Goal: Transaction & Acquisition: Purchase product/service

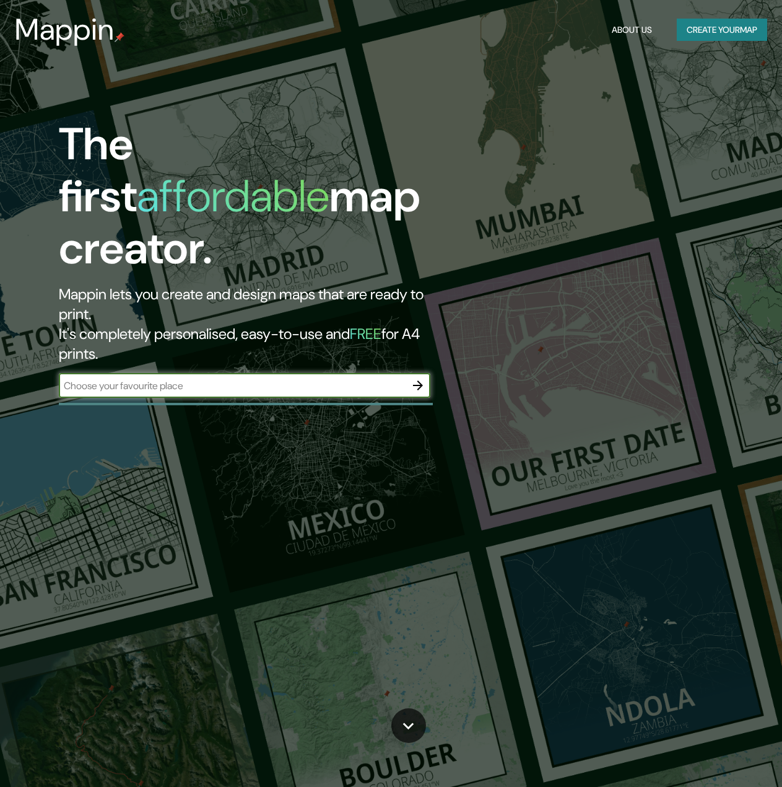
click at [295, 378] on input "text" at bounding box center [232, 385] width 347 height 14
type input "3926 chamblee dunwoody rd, atlanta. ga 30341"
click at [421, 378] on icon "button" at bounding box center [418, 385] width 15 height 15
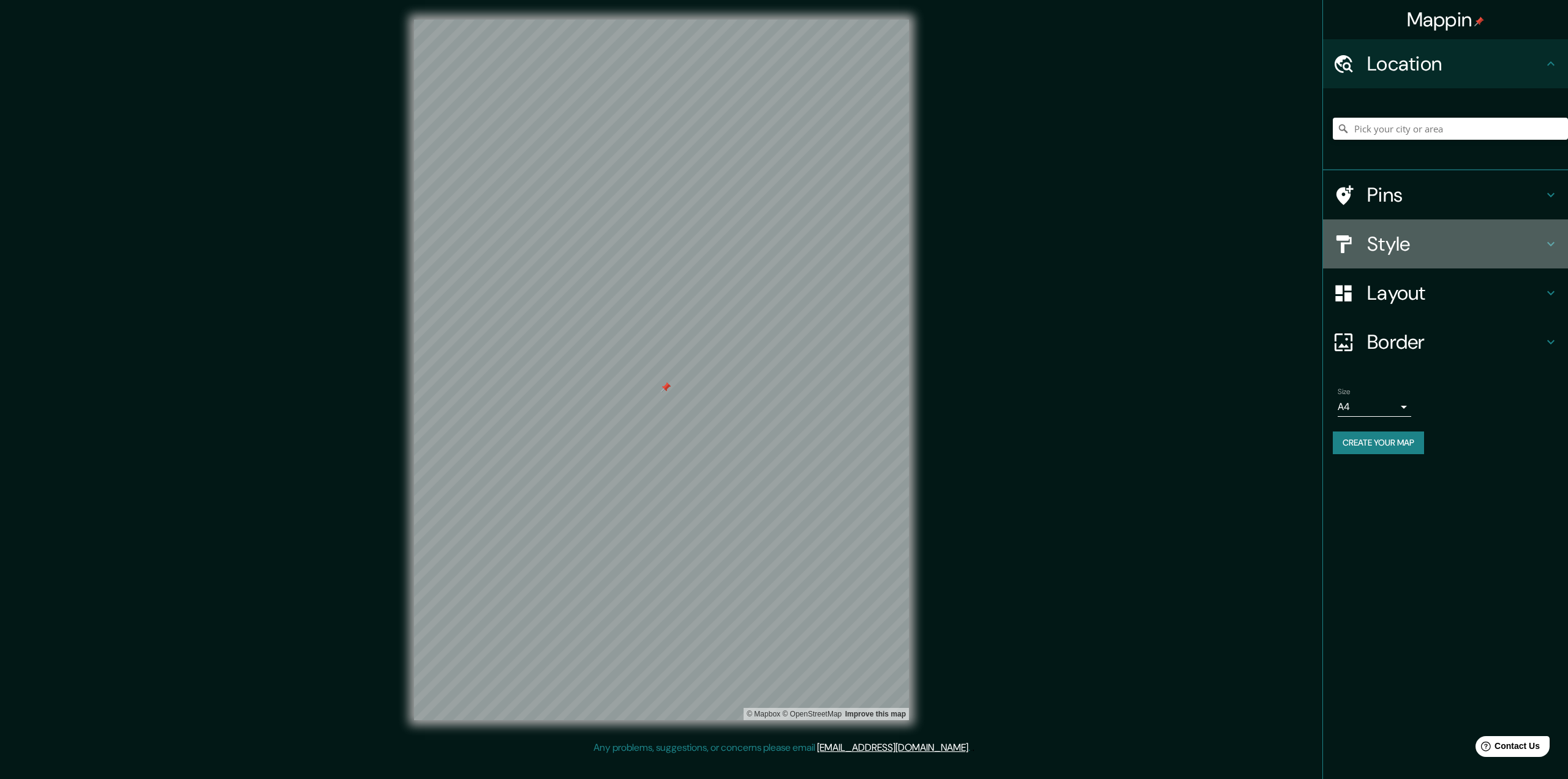
click at [783, 236] on h4 "Style" at bounding box center [1455, 243] width 176 height 25
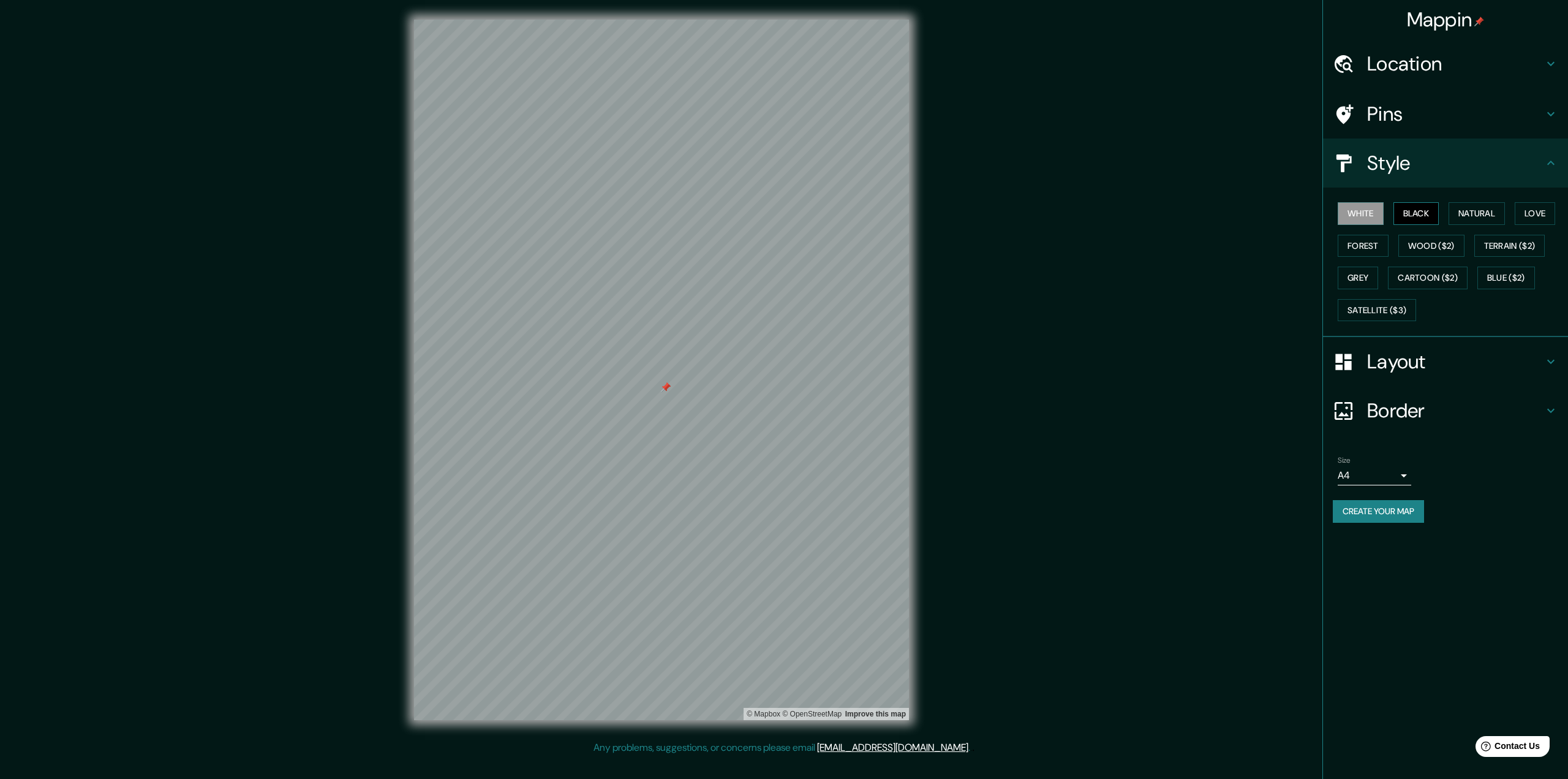
click at [783, 210] on button "Black" at bounding box center [1417, 213] width 46 height 23
click at [783, 211] on button "Natural" at bounding box center [1477, 213] width 56 height 23
click at [783, 212] on button "Love" at bounding box center [1535, 213] width 41 height 23
click at [783, 242] on button "Forest" at bounding box center [1363, 245] width 50 height 23
click at [783, 243] on button "Wood ($2)" at bounding box center [1431, 245] width 66 height 23
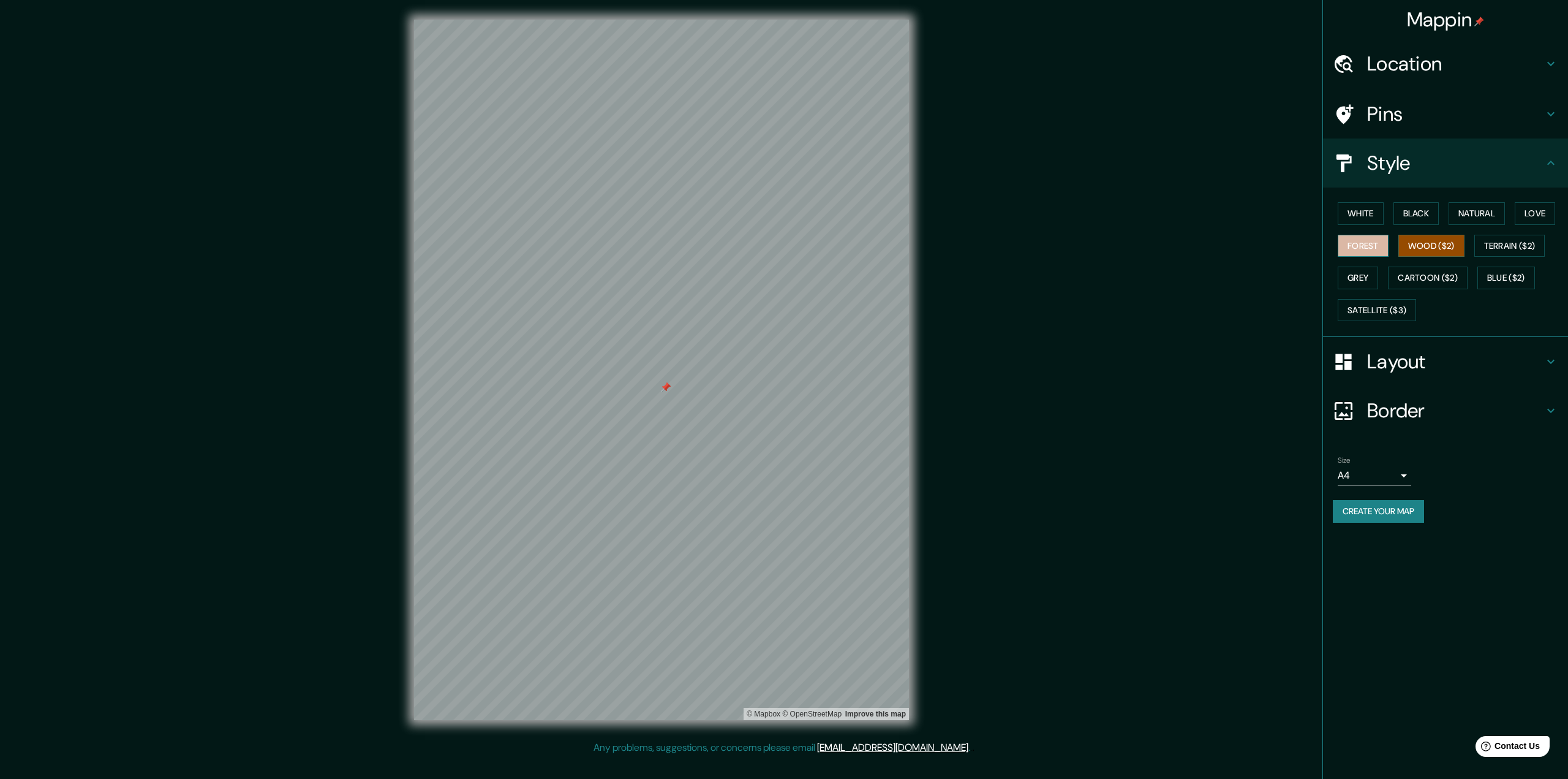
click at [783, 246] on button "Forest" at bounding box center [1363, 245] width 50 height 23
click at [783, 243] on button "Terrain ($2)" at bounding box center [1511, 245] width 71 height 23
click at [783, 275] on button "Cartoon ($2)" at bounding box center [1428, 277] width 80 height 23
click at [783, 218] on button "White" at bounding box center [1361, 213] width 46 height 23
click at [677, 328] on div at bounding box center [680, 326] width 10 height 10
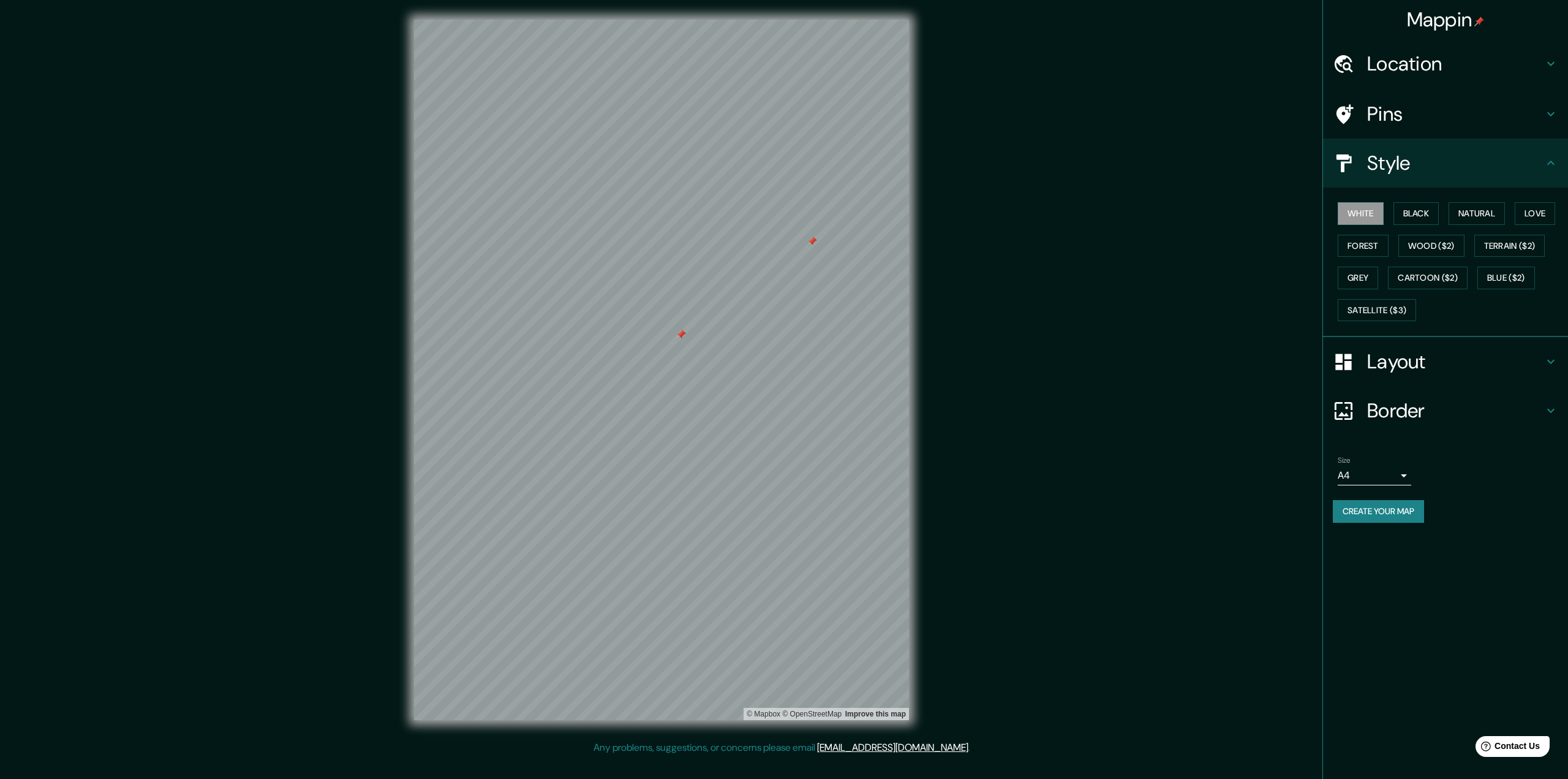
drag, startPoint x: 677, startPoint y: 325, endPoint x: 678, endPoint y: 335, distance: 10.0
click at [678, 335] on div at bounding box center [682, 335] width 10 height 10
click at [783, 212] on button "Black" at bounding box center [1417, 213] width 46 height 23
click at [783, 217] on button "Natural" at bounding box center [1477, 213] width 56 height 23
click at [783, 215] on button "Love" at bounding box center [1535, 213] width 41 height 23
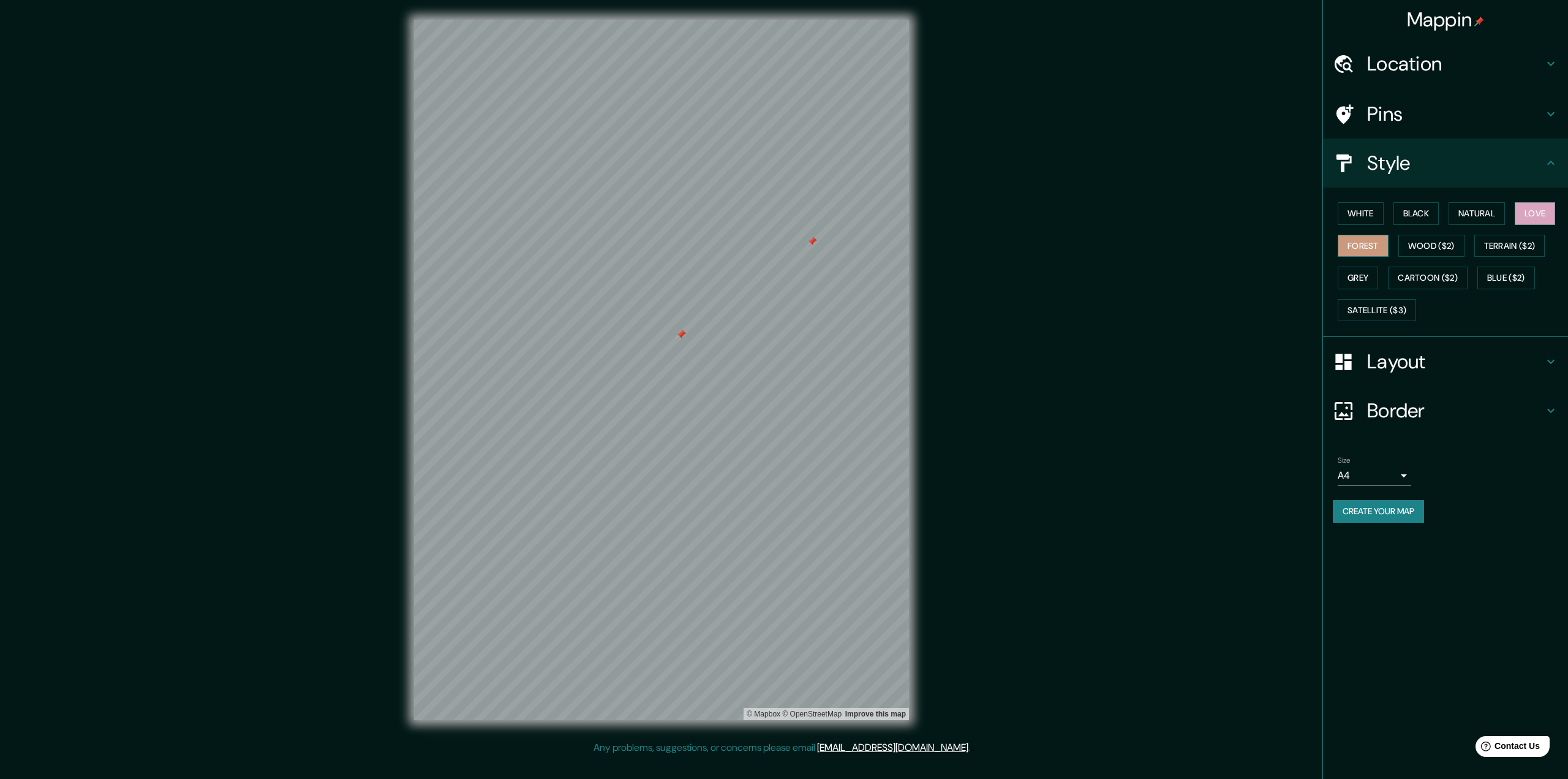
click at [783, 243] on button "Forest" at bounding box center [1363, 245] width 50 height 23
click at [783, 243] on button "Wood ($2)" at bounding box center [1431, 245] width 66 height 23
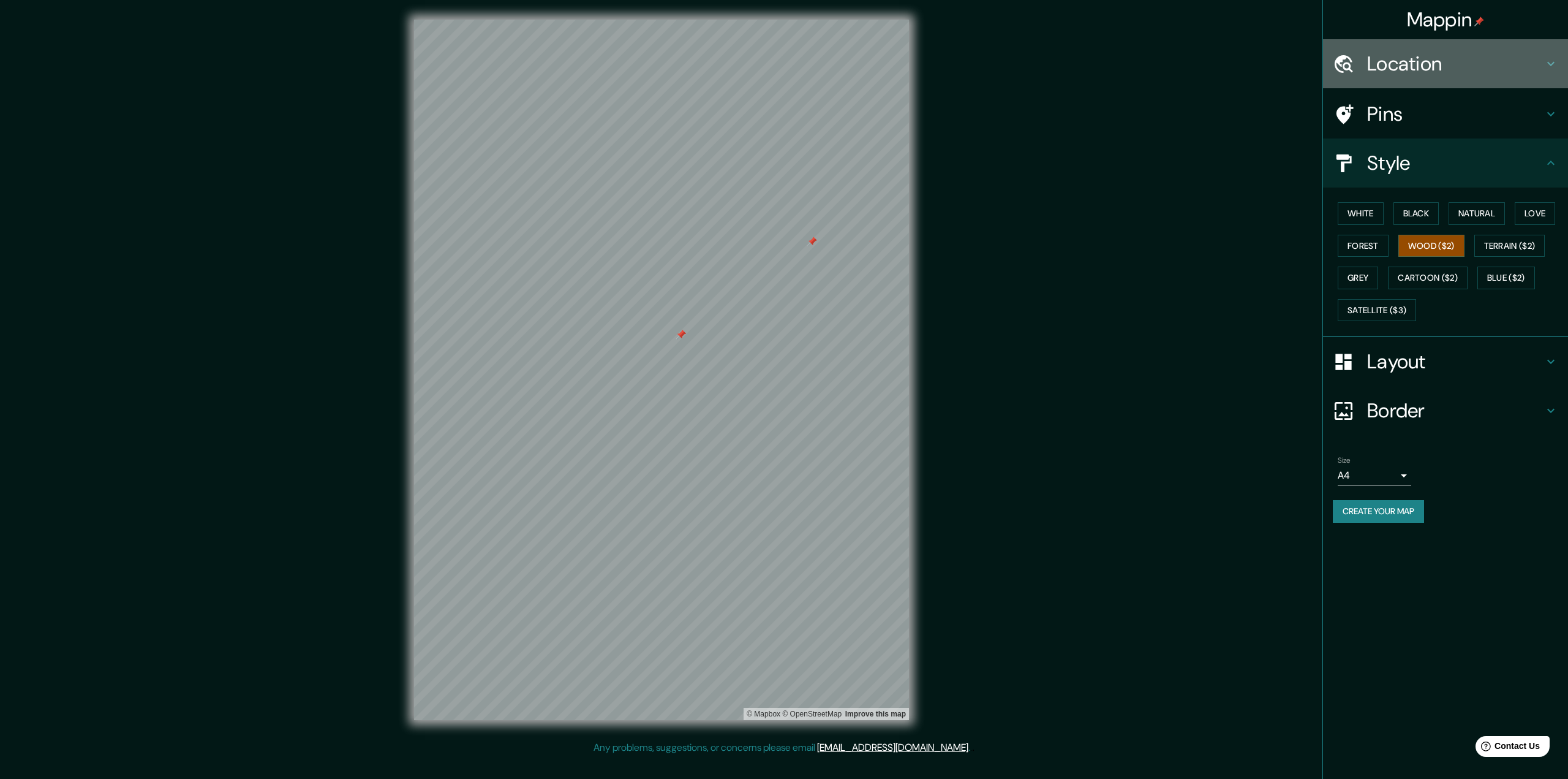
click at [783, 58] on h4 "Location" at bounding box center [1455, 63] width 176 height 25
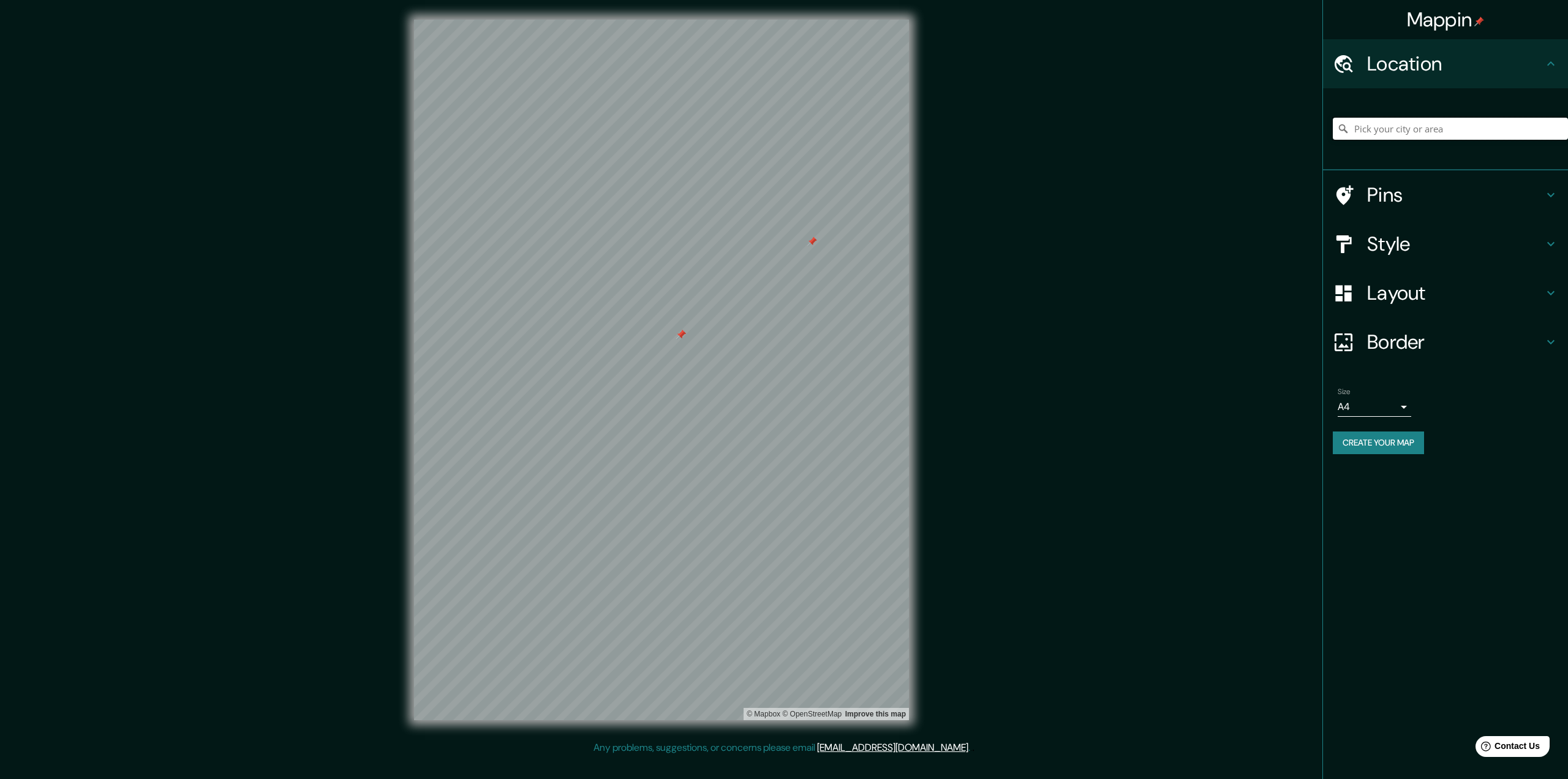
click at [783, 134] on input "Pick your city or area" at bounding box center [1451, 129] width 235 height 22
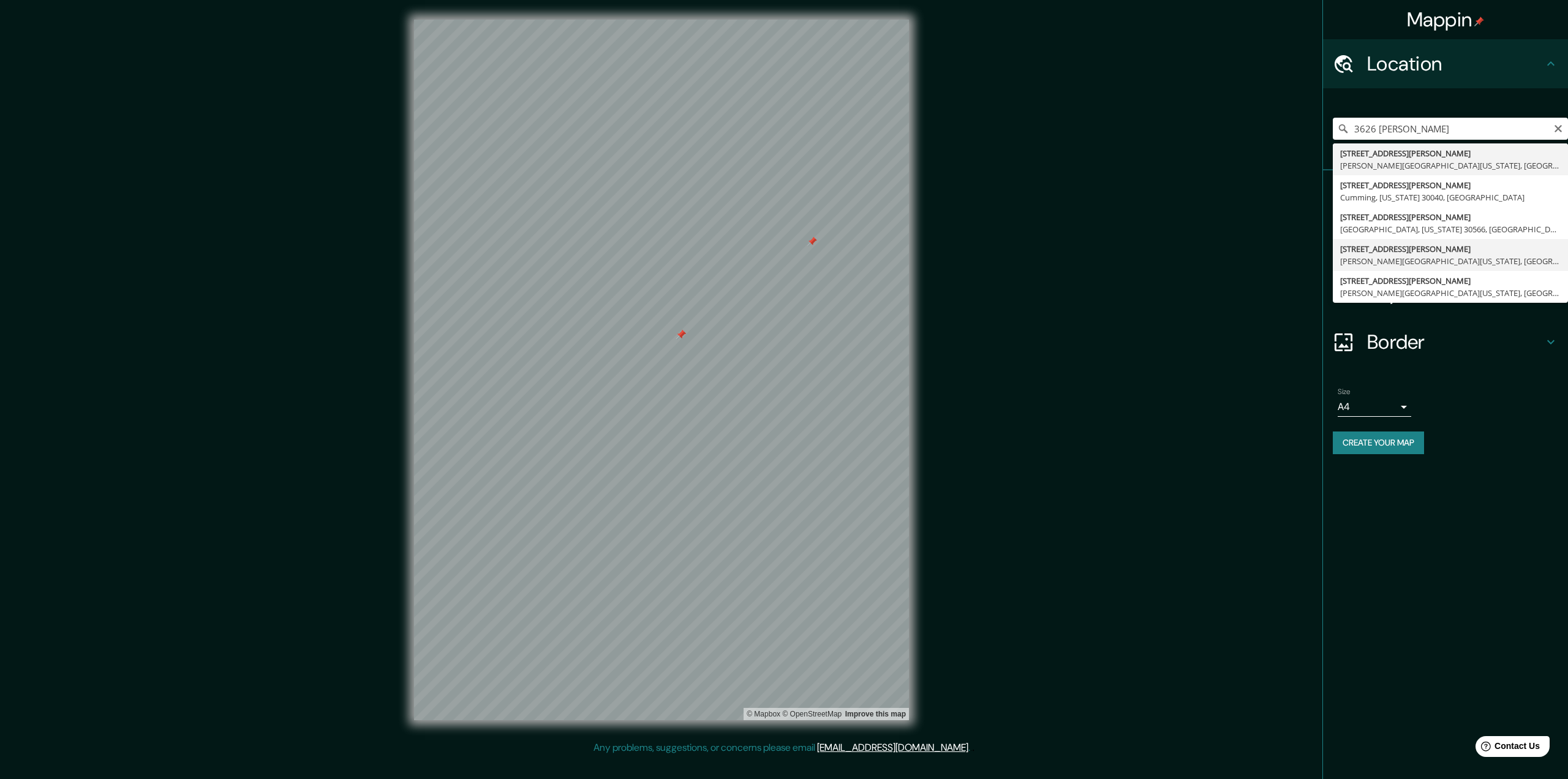
type input "3626 Chamblee Dunwoody Road, Chamblee, Georgia 30341, United States"
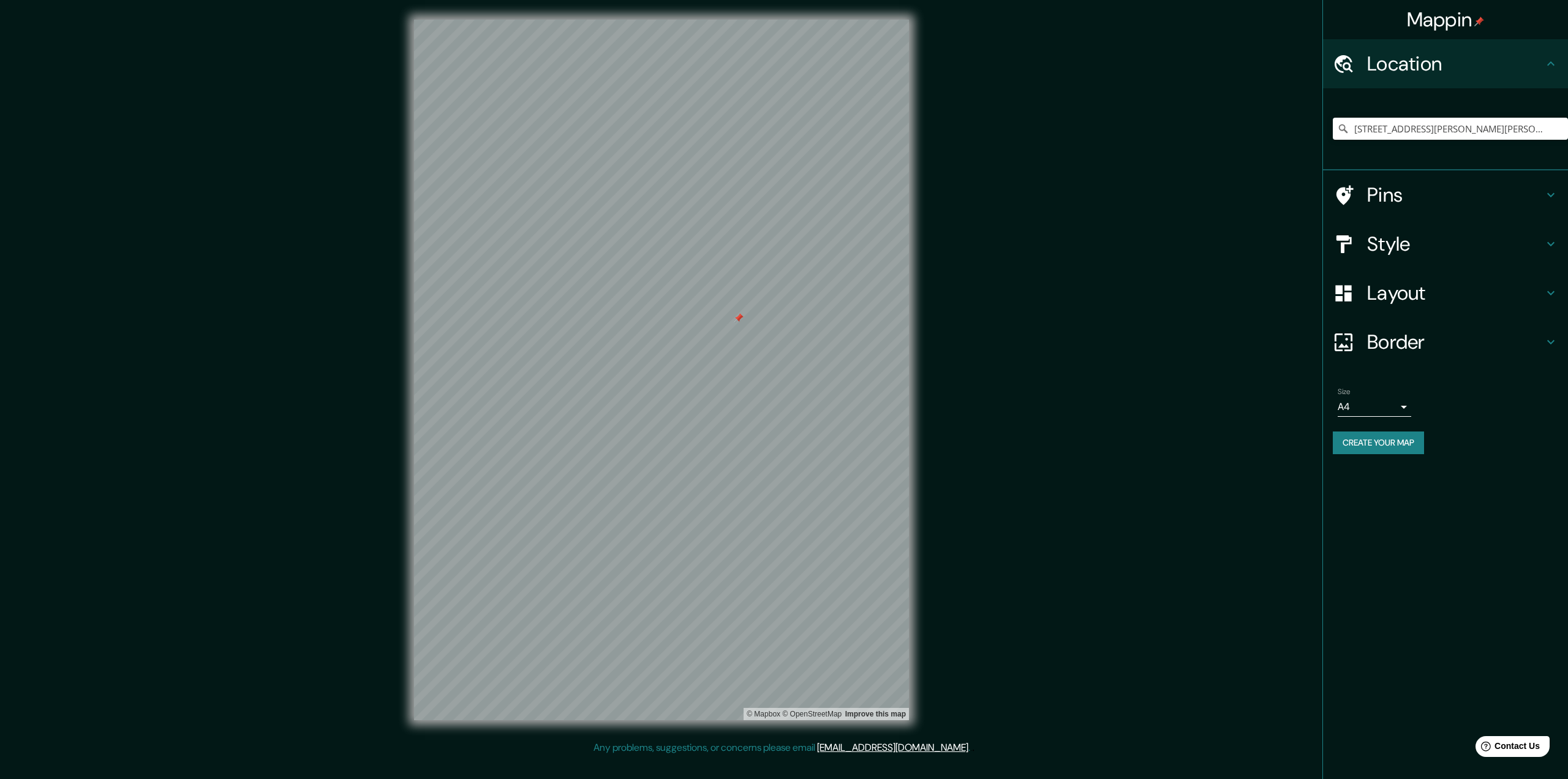
click at [741, 321] on div at bounding box center [739, 318] width 10 height 10
click at [783, 297] on h4 "Layout" at bounding box center [1455, 293] width 176 height 25
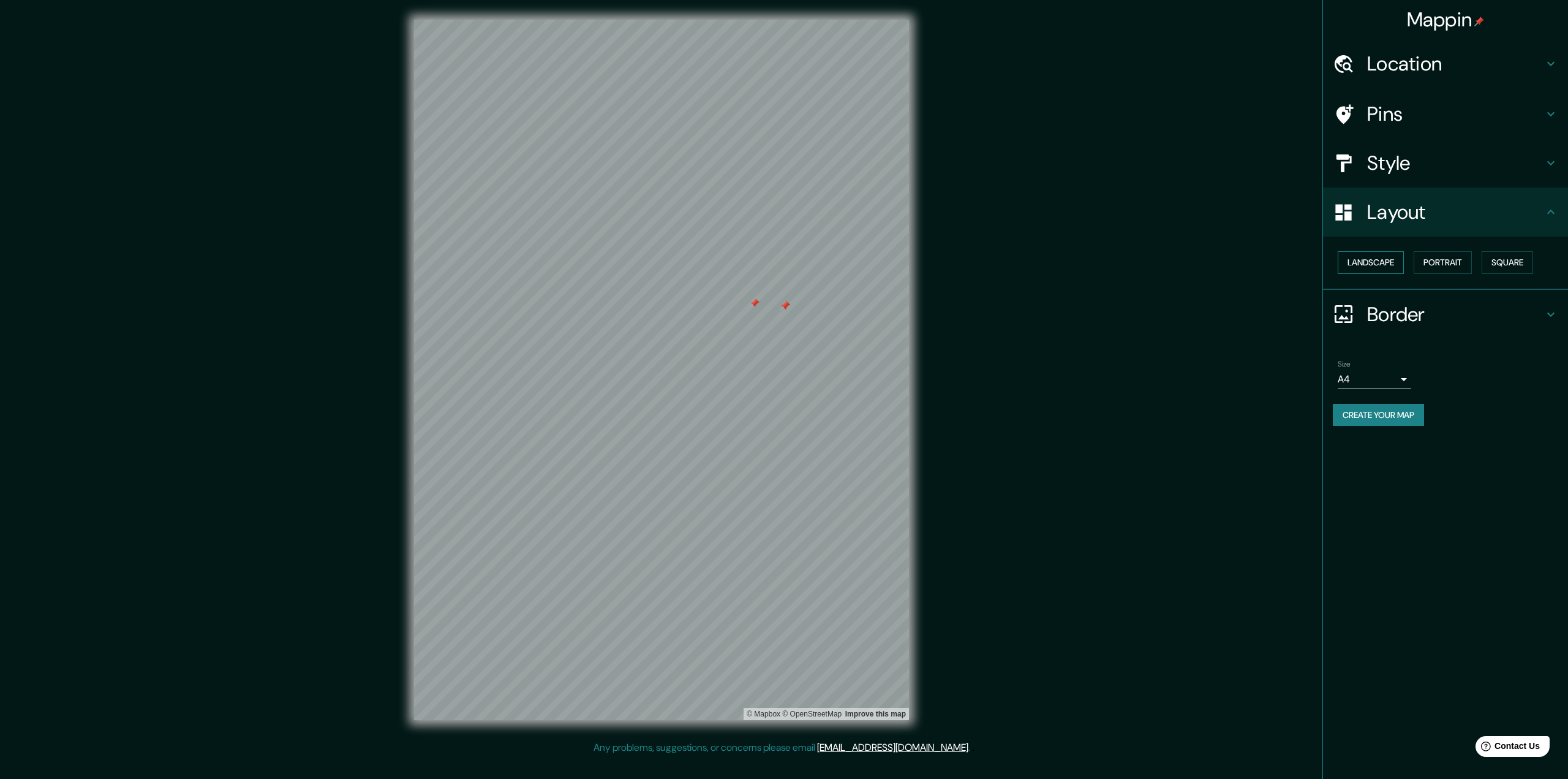
click at [783, 266] on button "Landscape" at bounding box center [1371, 262] width 66 height 23
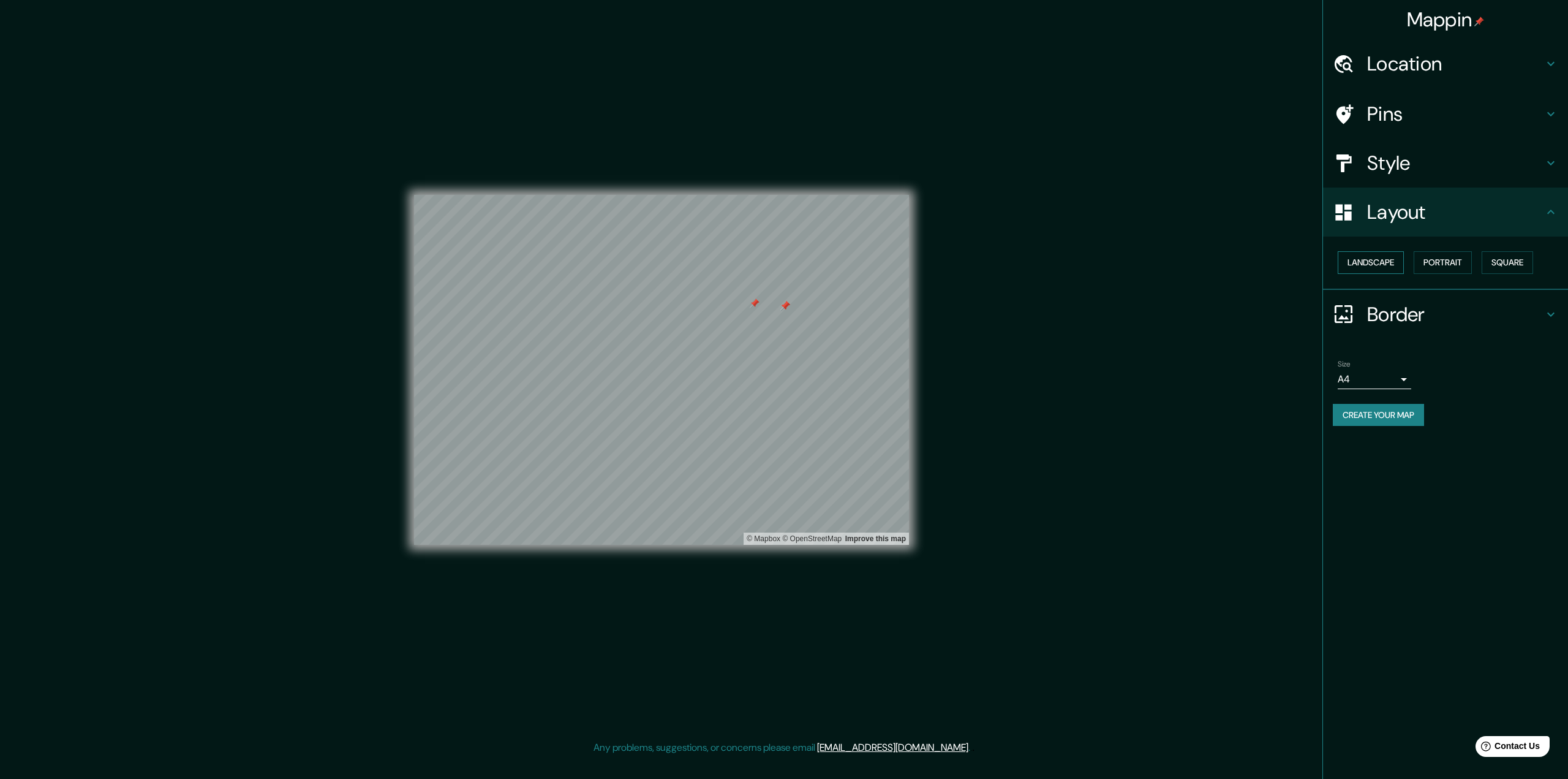
click at [783, 266] on button "Landscape" at bounding box center [1371, 262] width 66 height 23
click at [783, 262] on button "Portrait" at bounding box center [1442, 262] width 58 height 23
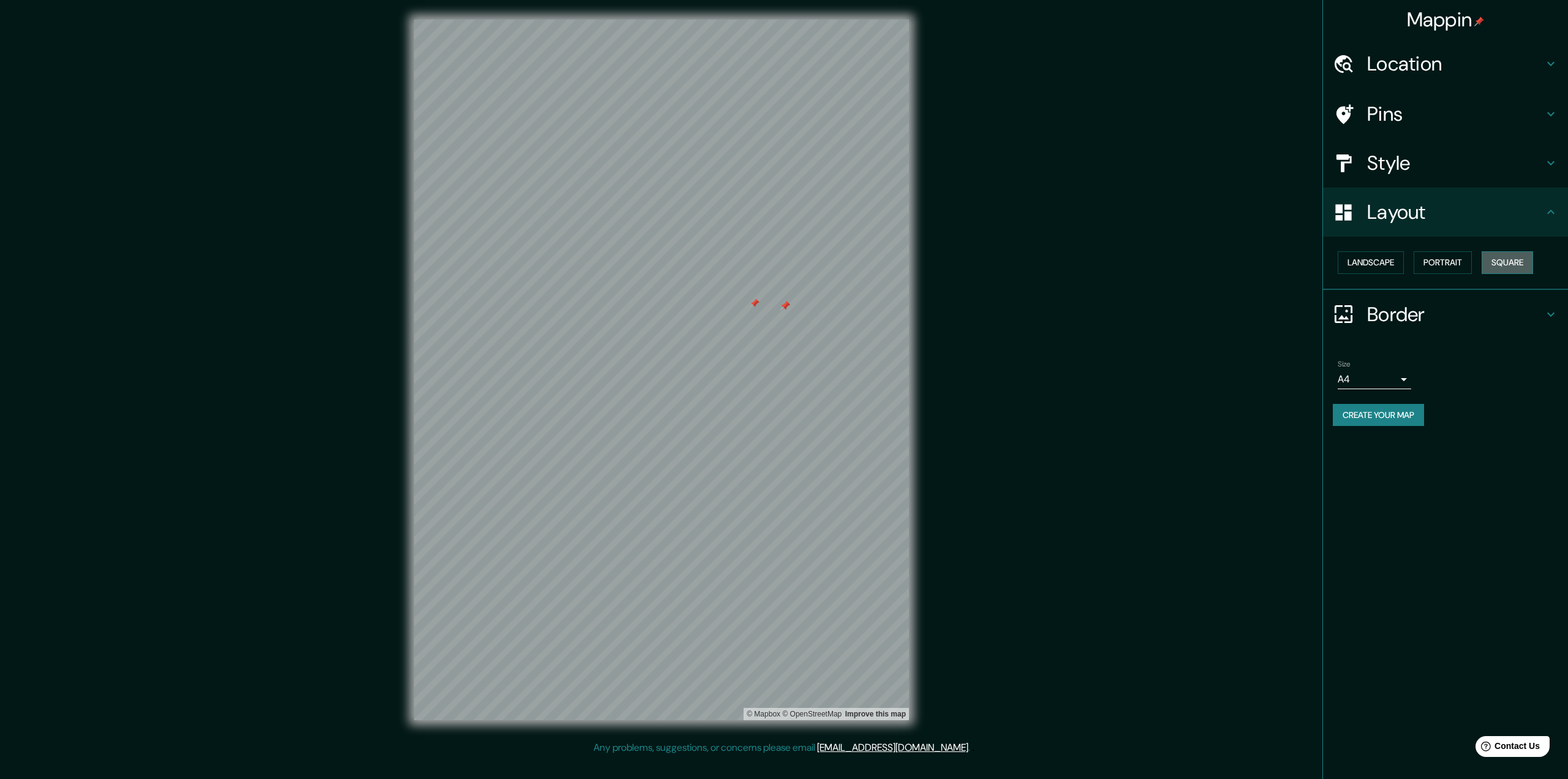
click at [783, 260] on button "Square" at bounding box center [1508, 262] width 51 height 23
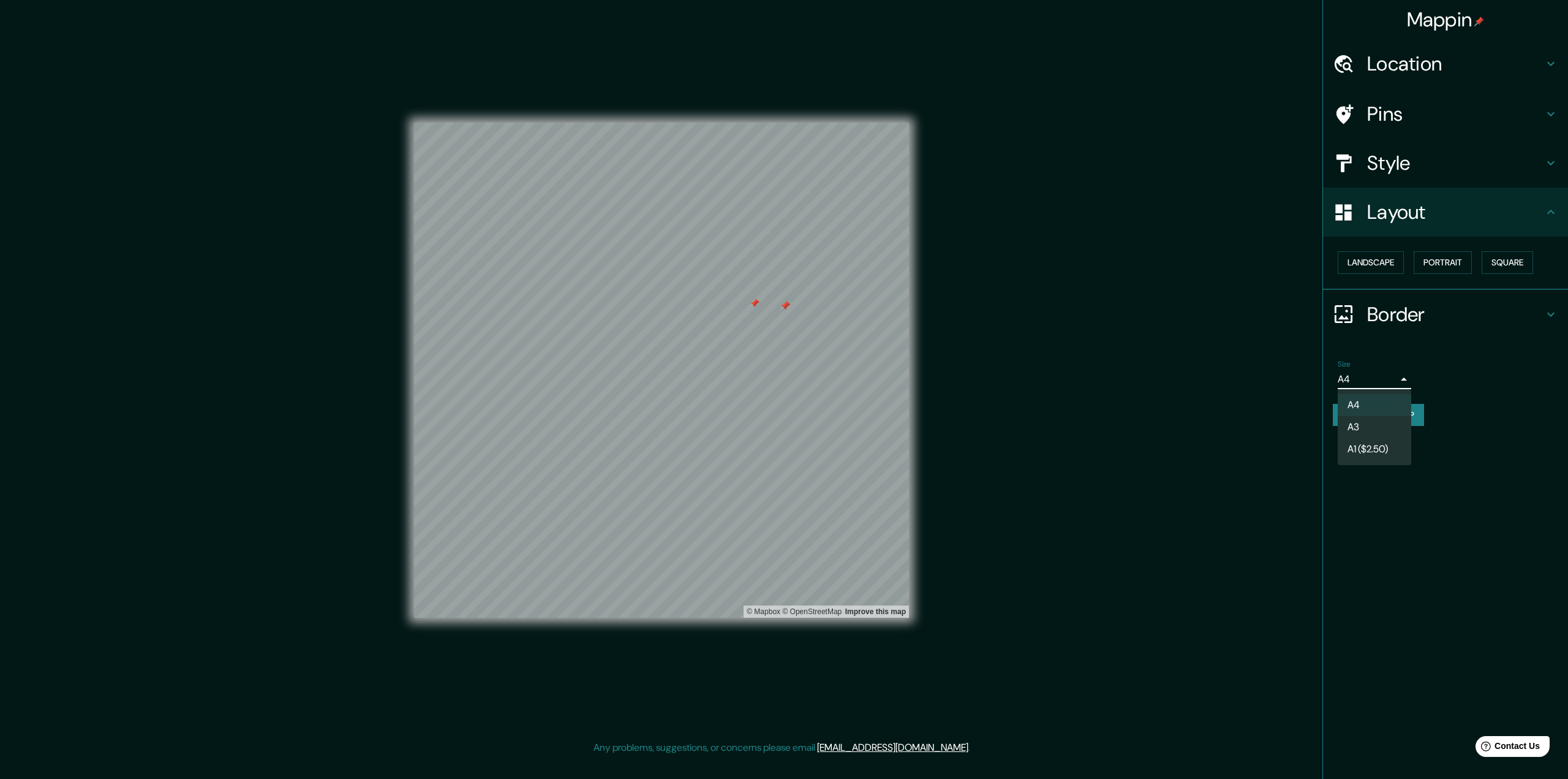
click at [783, 380] on body "Mappin Location 3626 Chamblee Dunwoody Road, Chamblee, Georgia 30341, United St…" at bounding box center [784, 389] width 1568 height 779
click at [783, 380] on div at bounding box center [784, 389] width 1568 height 779
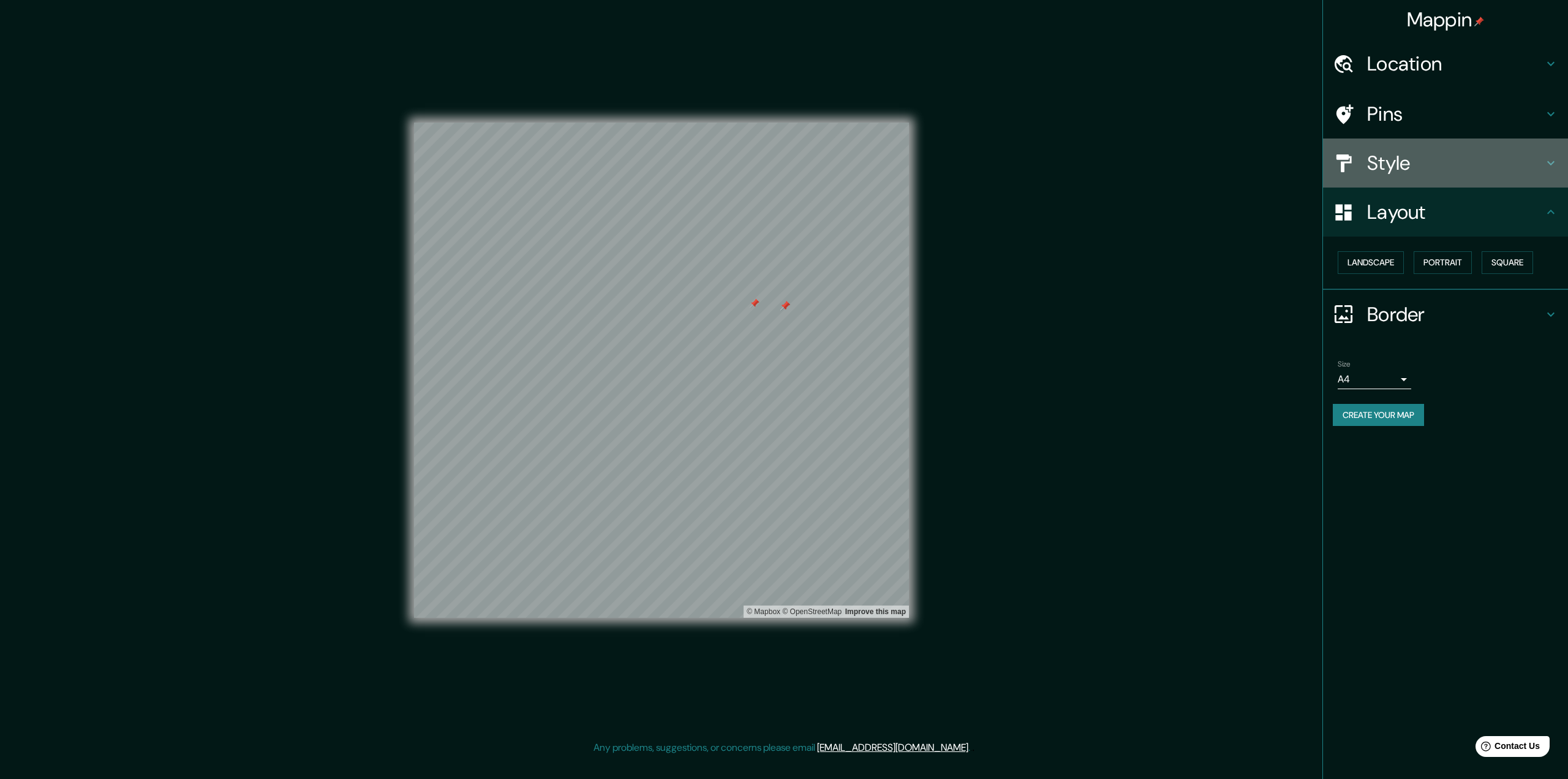
click at [783, 155] on h4 "Style" at bounding box center [1455, 162] width 176 height 25
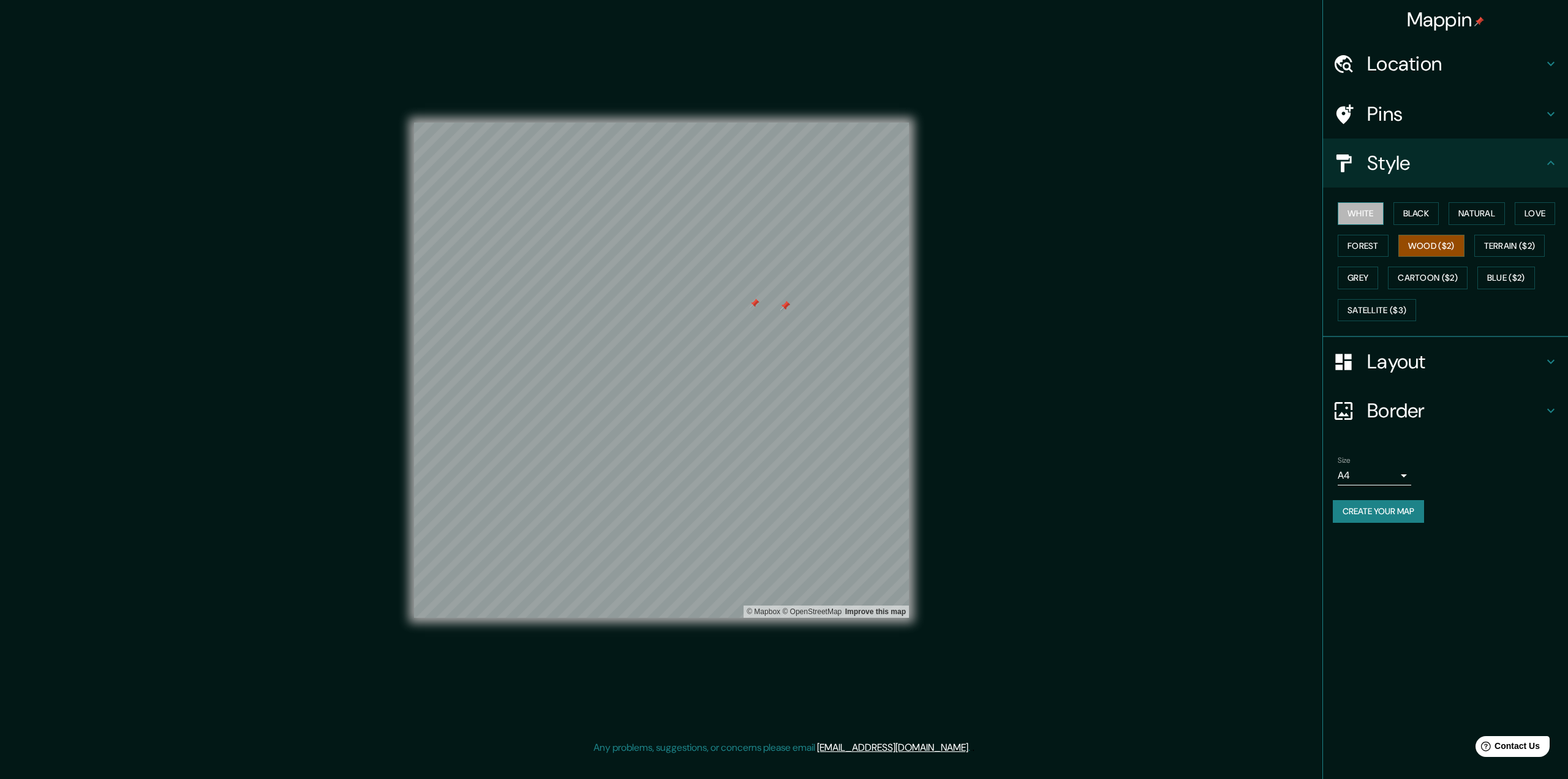
click at [783, 212] on button "White" at bounding box center [1361, 213] width 46 height 23
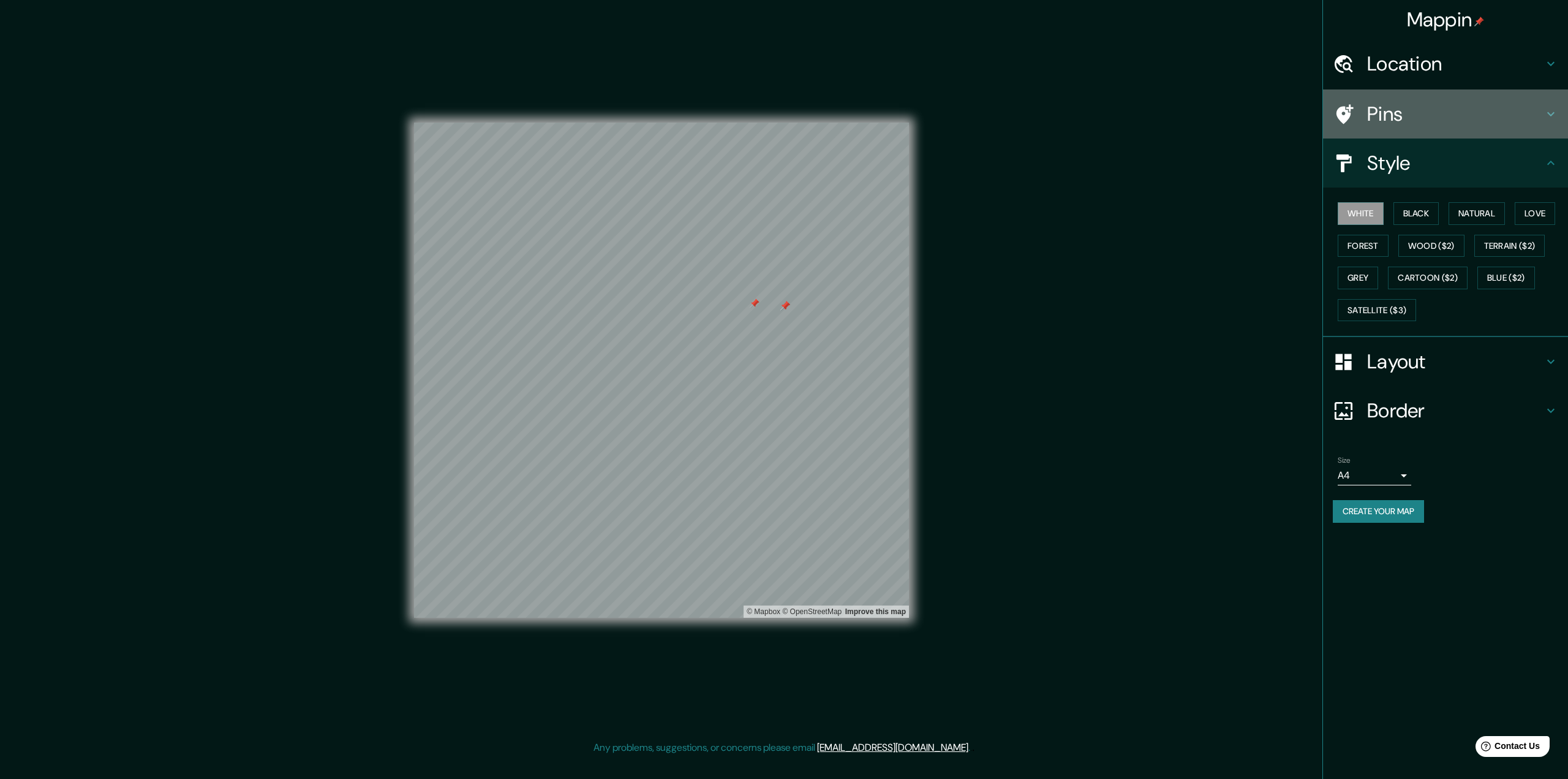
click at [783, 125] on h4 "Pins" at bounding box center [1455, 114] width 176 height 25
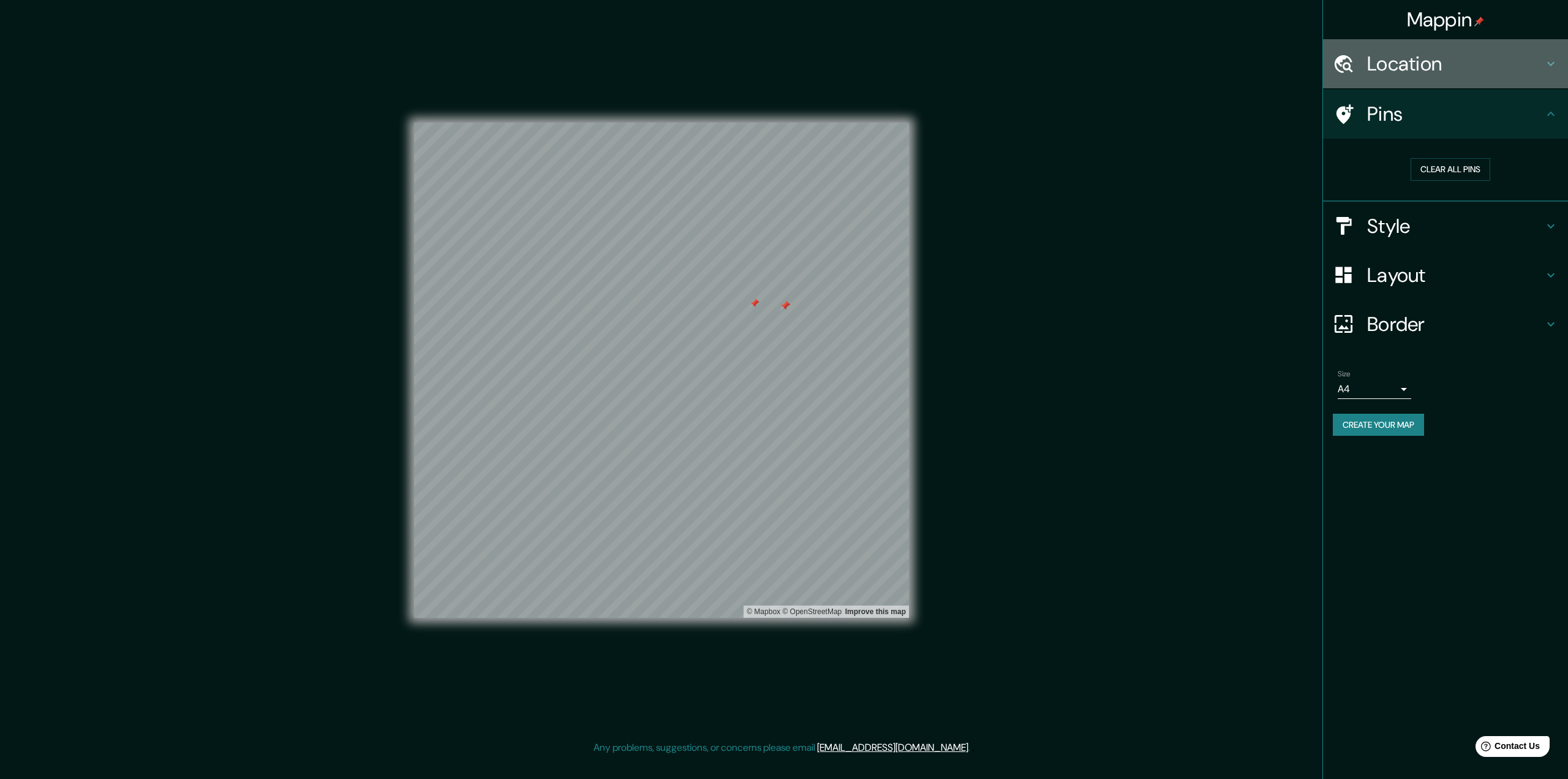
click at [783, 66] on h4 "Location" at bounding box center [1455, 63] width 176 height 25
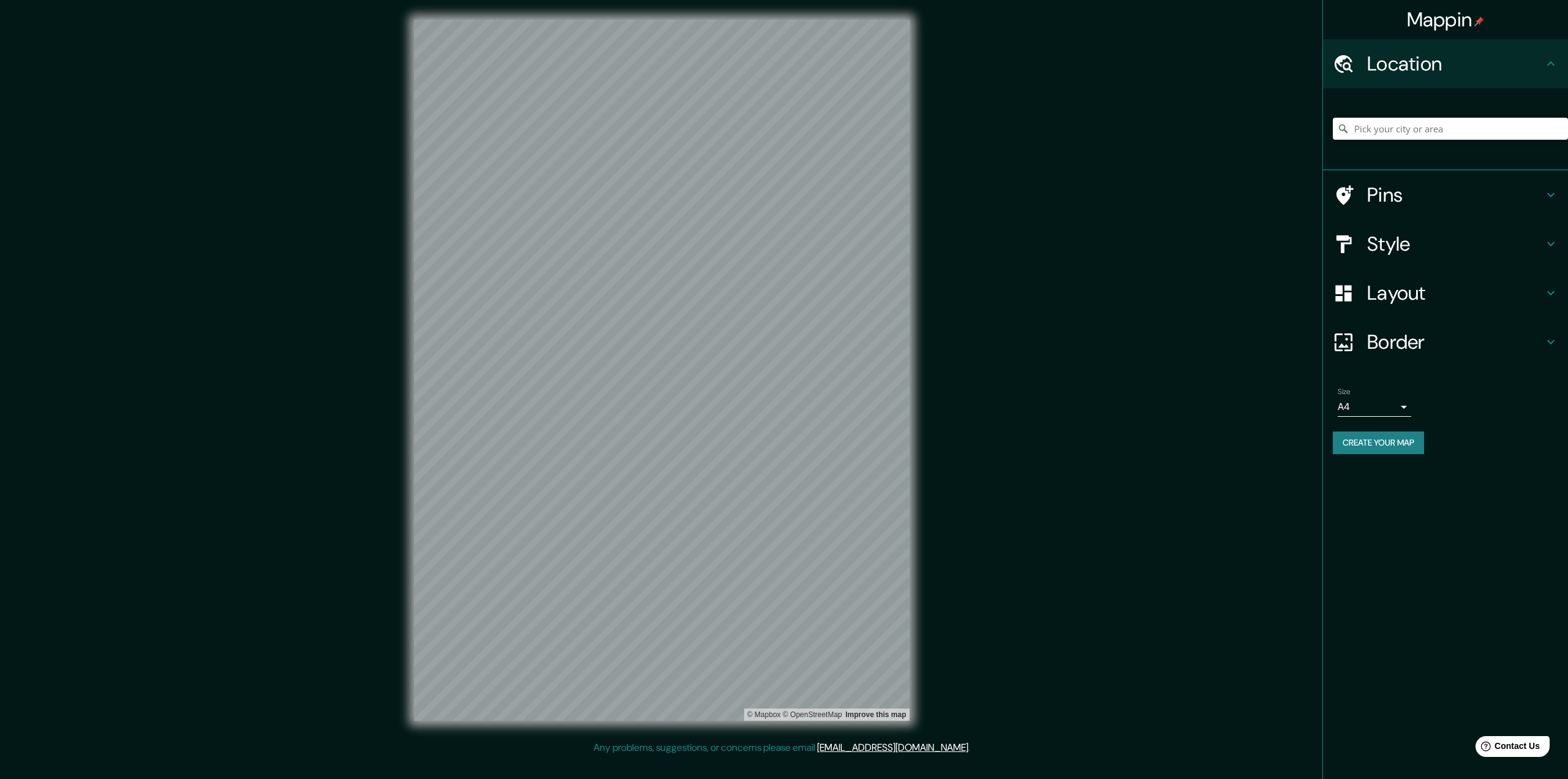
click at [1409, 128] on input "Pick your city or area" at bounding box center [1451, 129] width 235 height 22
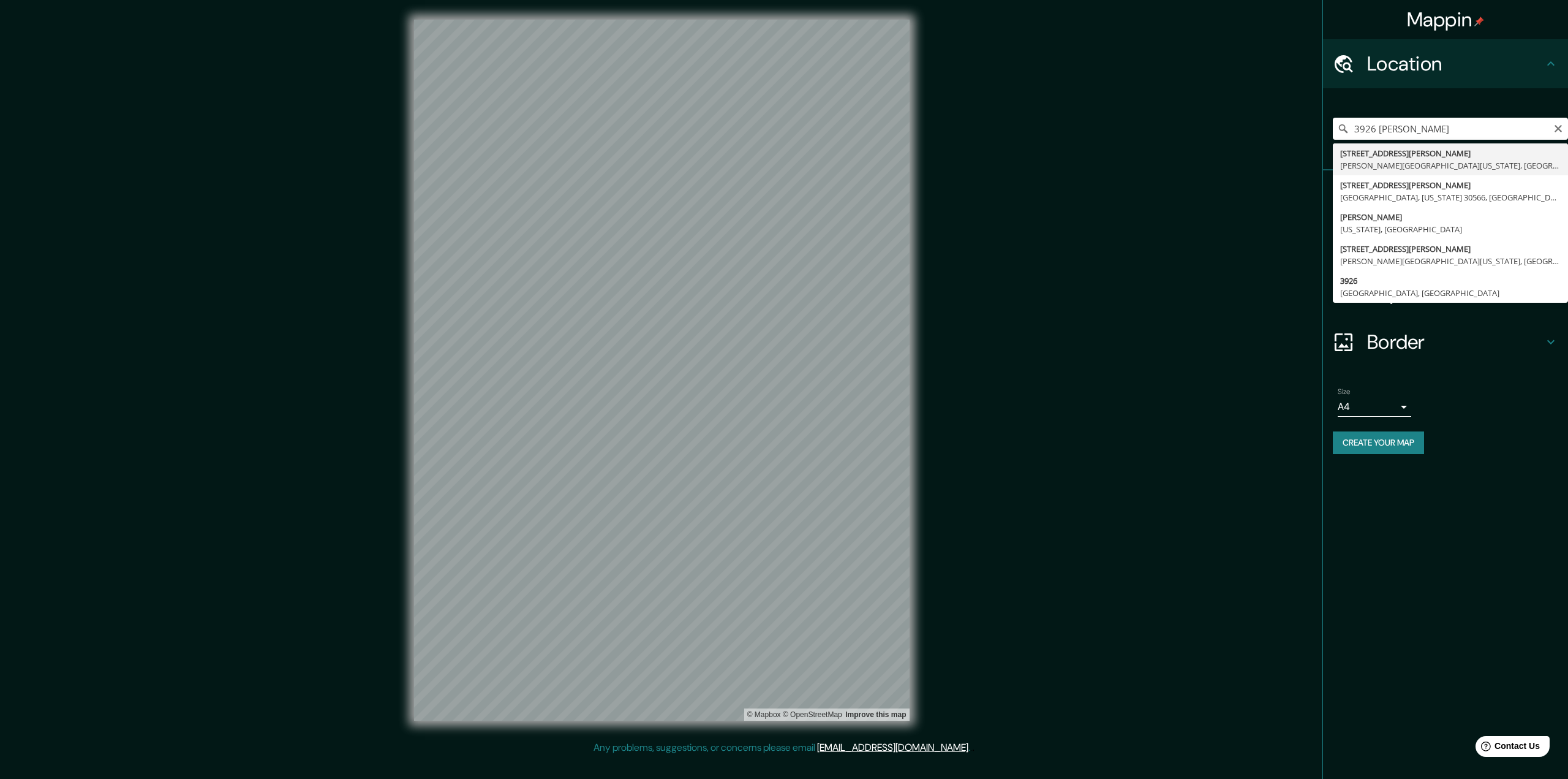
type input "[STREET_ADDRESS][PERSON_NAME][PERSON_NAME][US_STATE]"
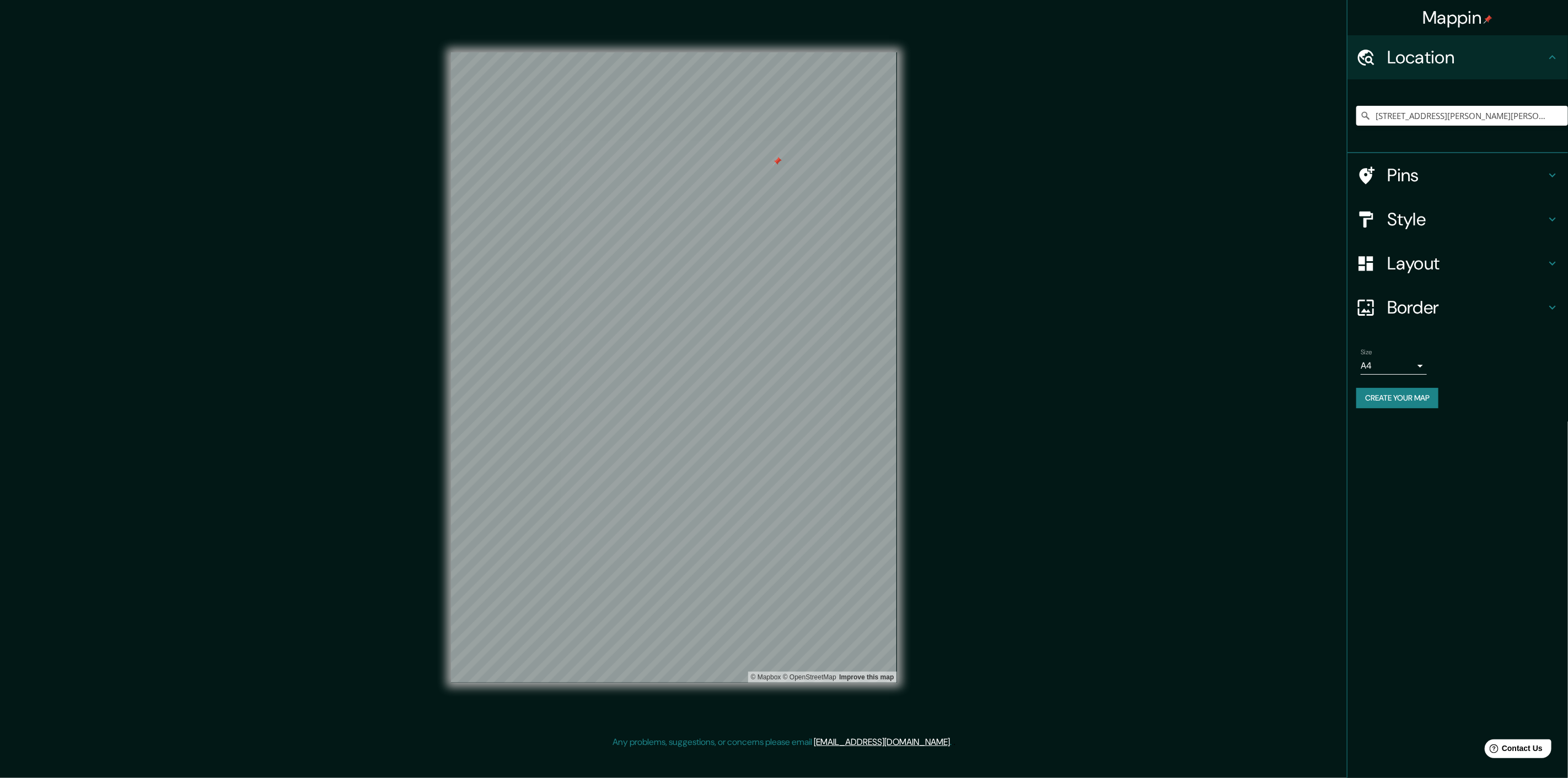
drag, startPoint x: 843, startPoint y: 158, endPoint x: 1008, endPoint y: 223, distance: 177.3
click at [1008, 223] on div "Mappin Location [STREET_ADDRESS][PERSON_NAME][PERSON_NAME][US_STATE] Pins Style…" at bounding box center [784, 377] width 1568 height 754
click at [1411, 302] on h4 "Border" at bounding box center [1466, 307] width 158 height 22
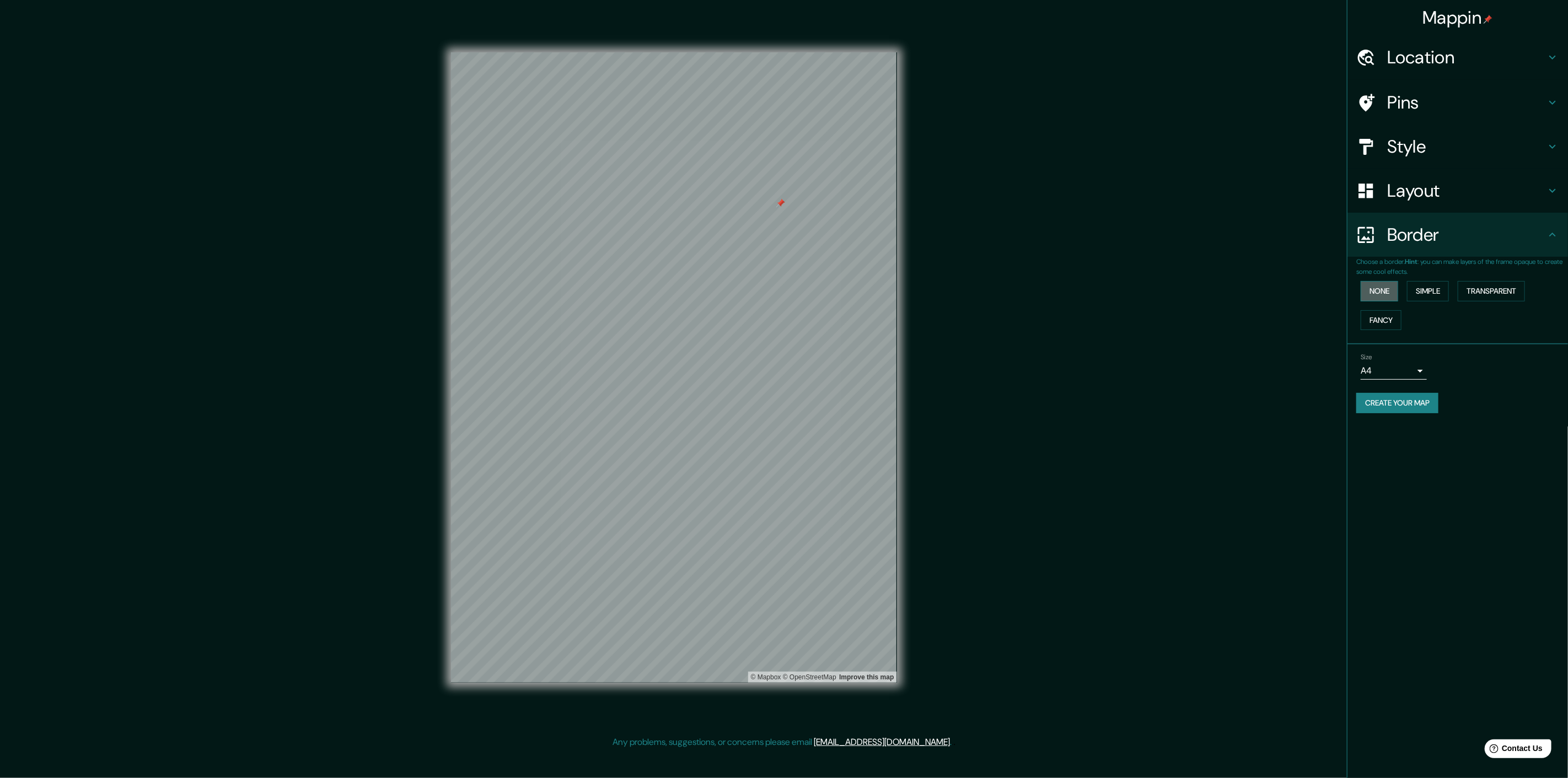
click at [1379, 292] on button "None" at bounding box center [1379, 291] width 37 height 20
click at [1411, 288] on button "Simple" at bounding box center [1427, 291] width 42 height 20
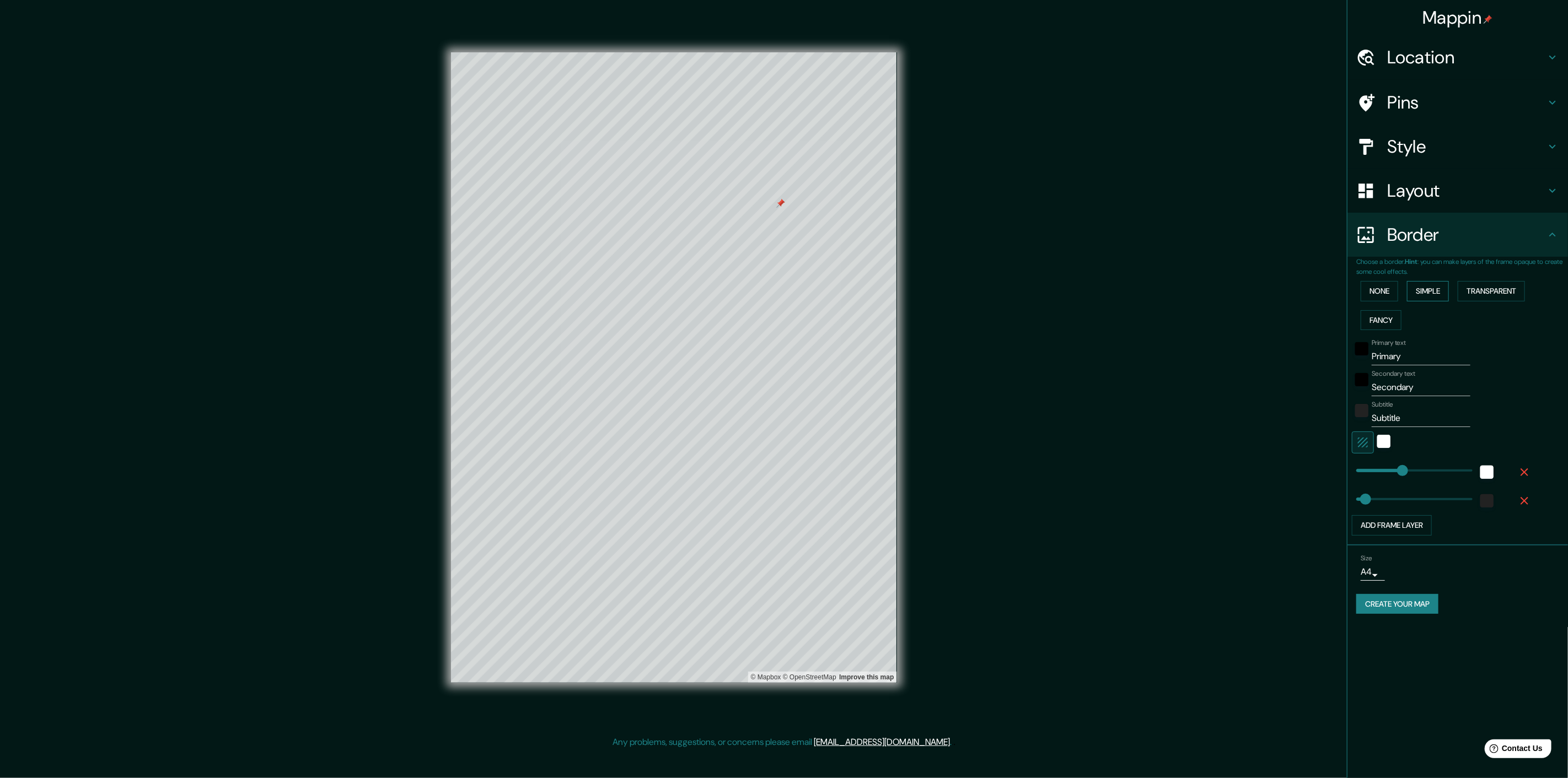
click at [1411, 288] on button "Simple" at bounding box center [1427, 291] width 42 height 20
type input "323"
type input "65"
click at [1411, 283] on button "Transparent" at bounding box center [1491, 291] width 68 height 20
click at [1411, 286] on button "Transparent" at bounding box center [1491, 291] width 68 height 20
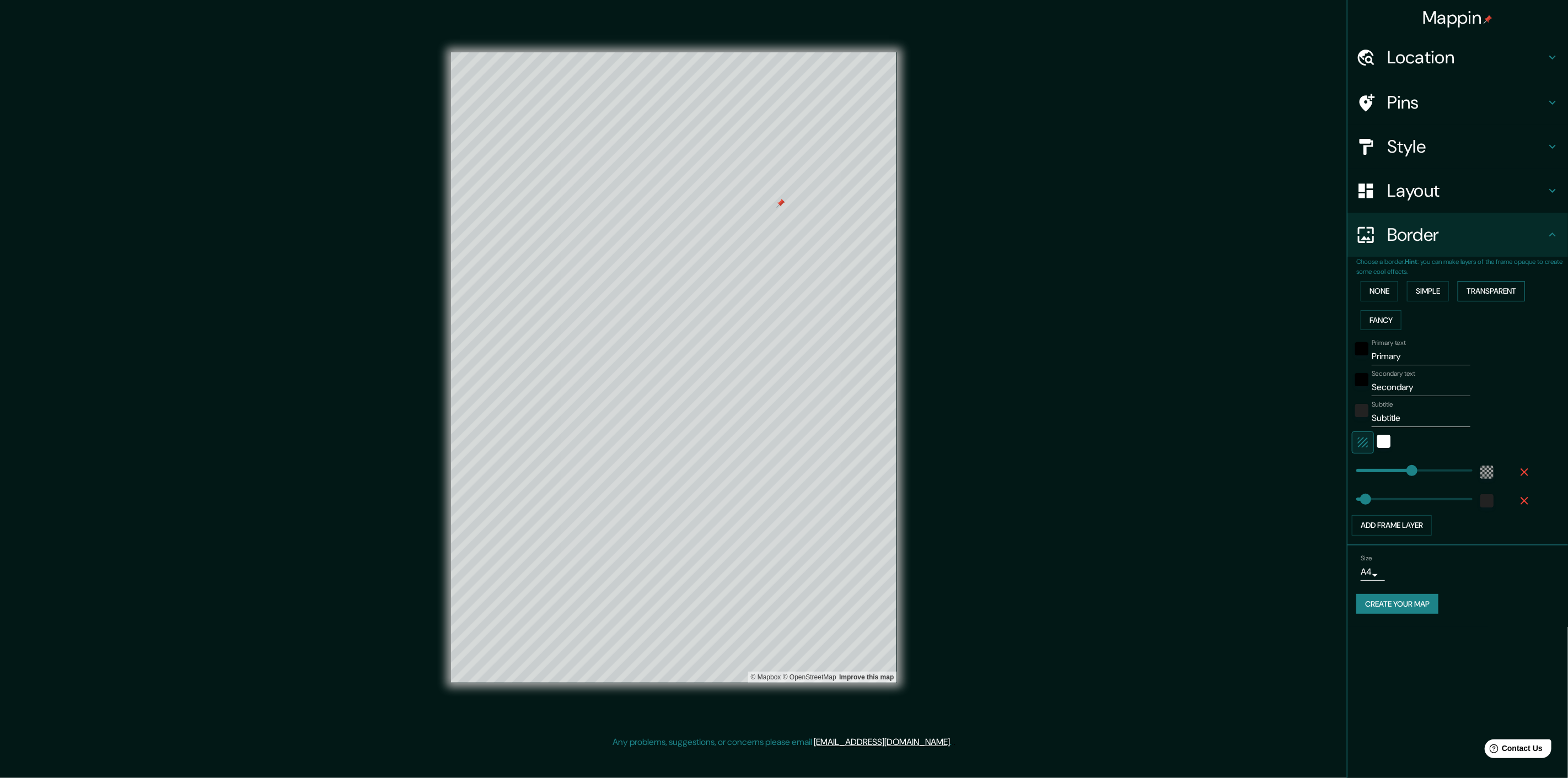
type input "388"
type input "65"
click at [1387, 313] on button "Fancy" at bounding box center [1381, 320] width 41 height 20
click at [1411, 579] on button "Add frame layer" at bounding box center [1393, 582] width 80 height 20
type input "323"
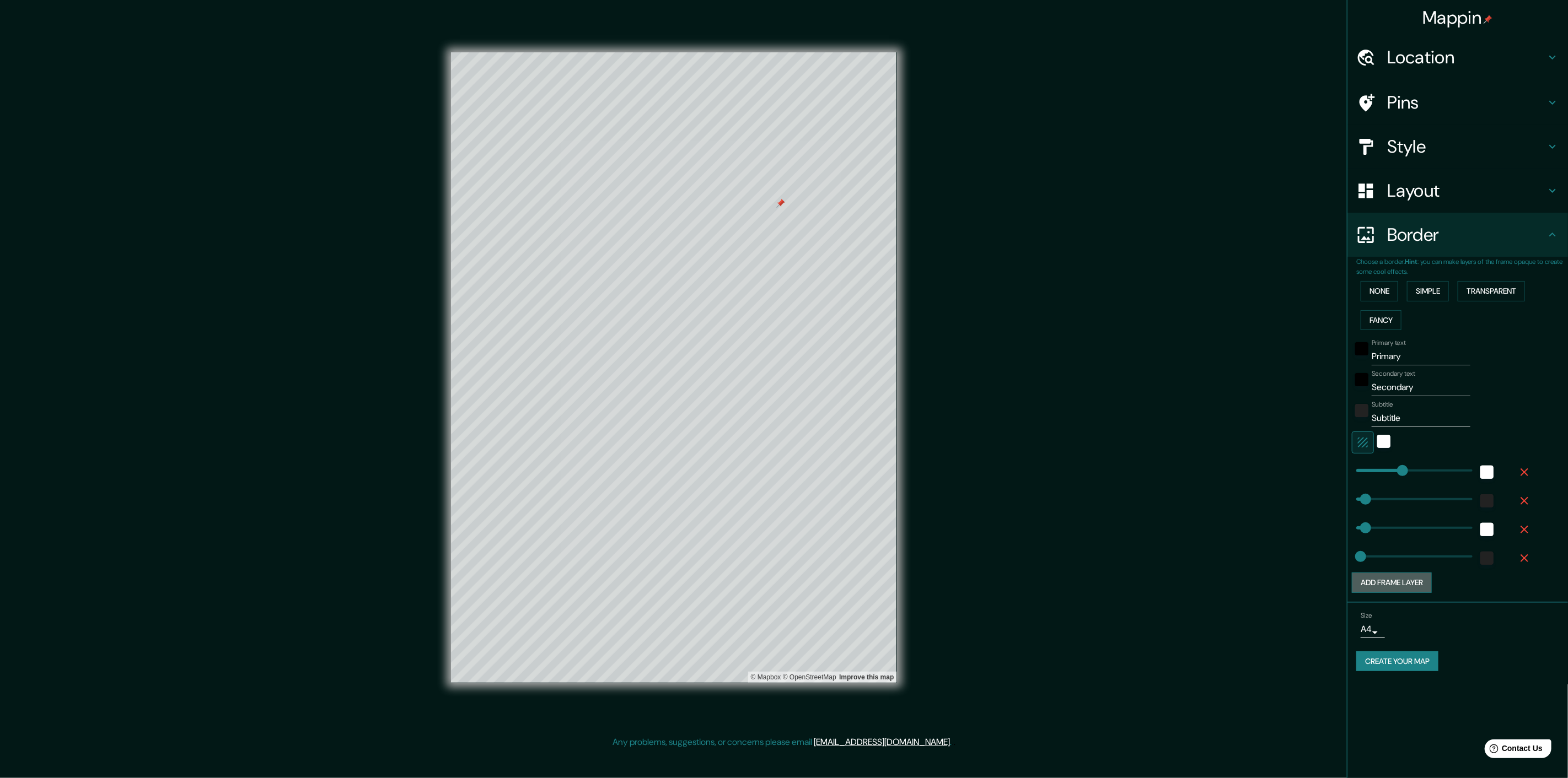
type input "65"
type input "32"
type input "367"
drag, startPoint x: 1404, startPoint y: 470, endPoint x: 1410, endPoint y: 466, distance: 7.2
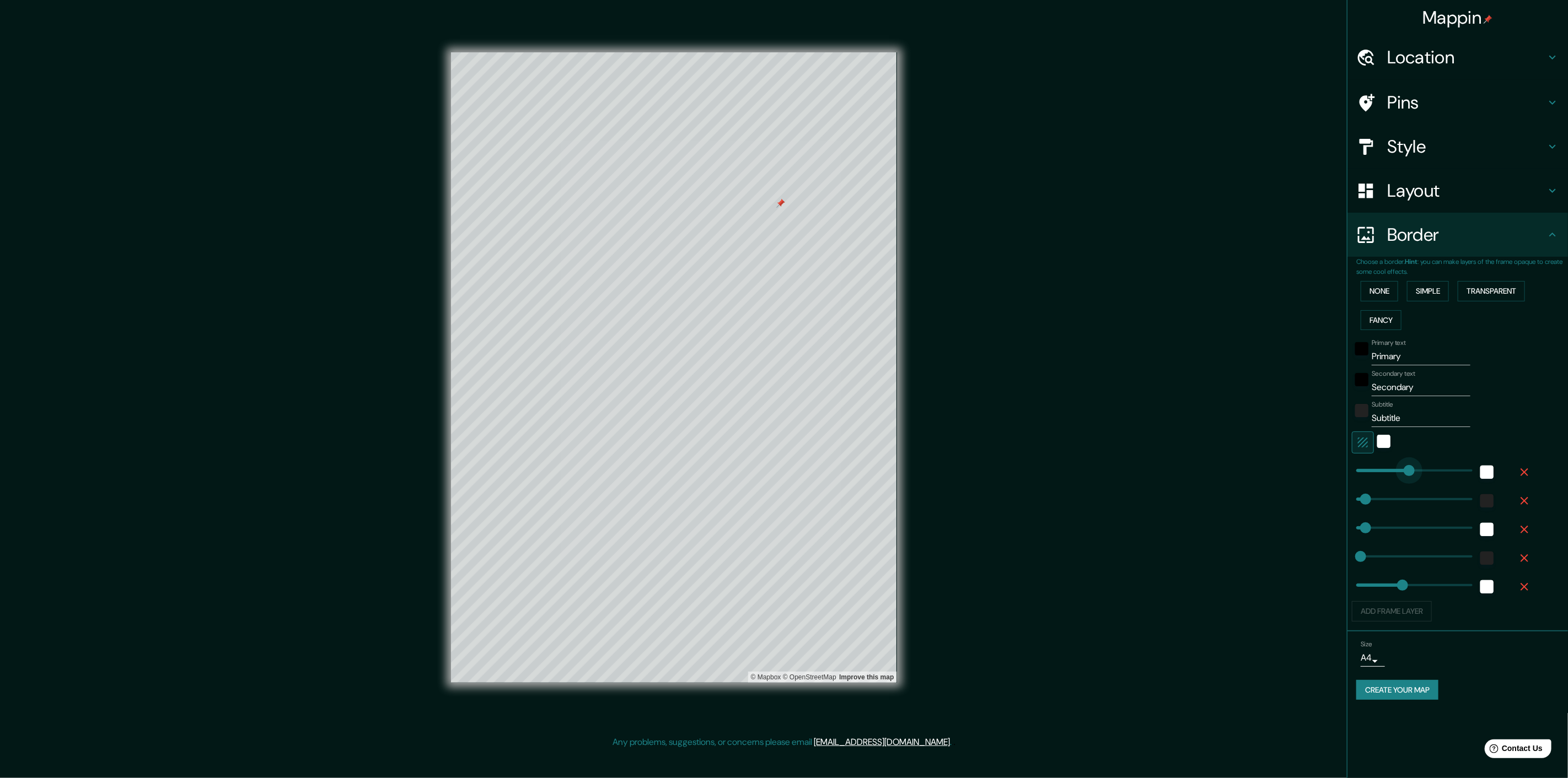
type input "65"
type input "32"
type input "323"
click at [1362, 348] on div "black" at bounding box center [1361, 349] width 13 height 13
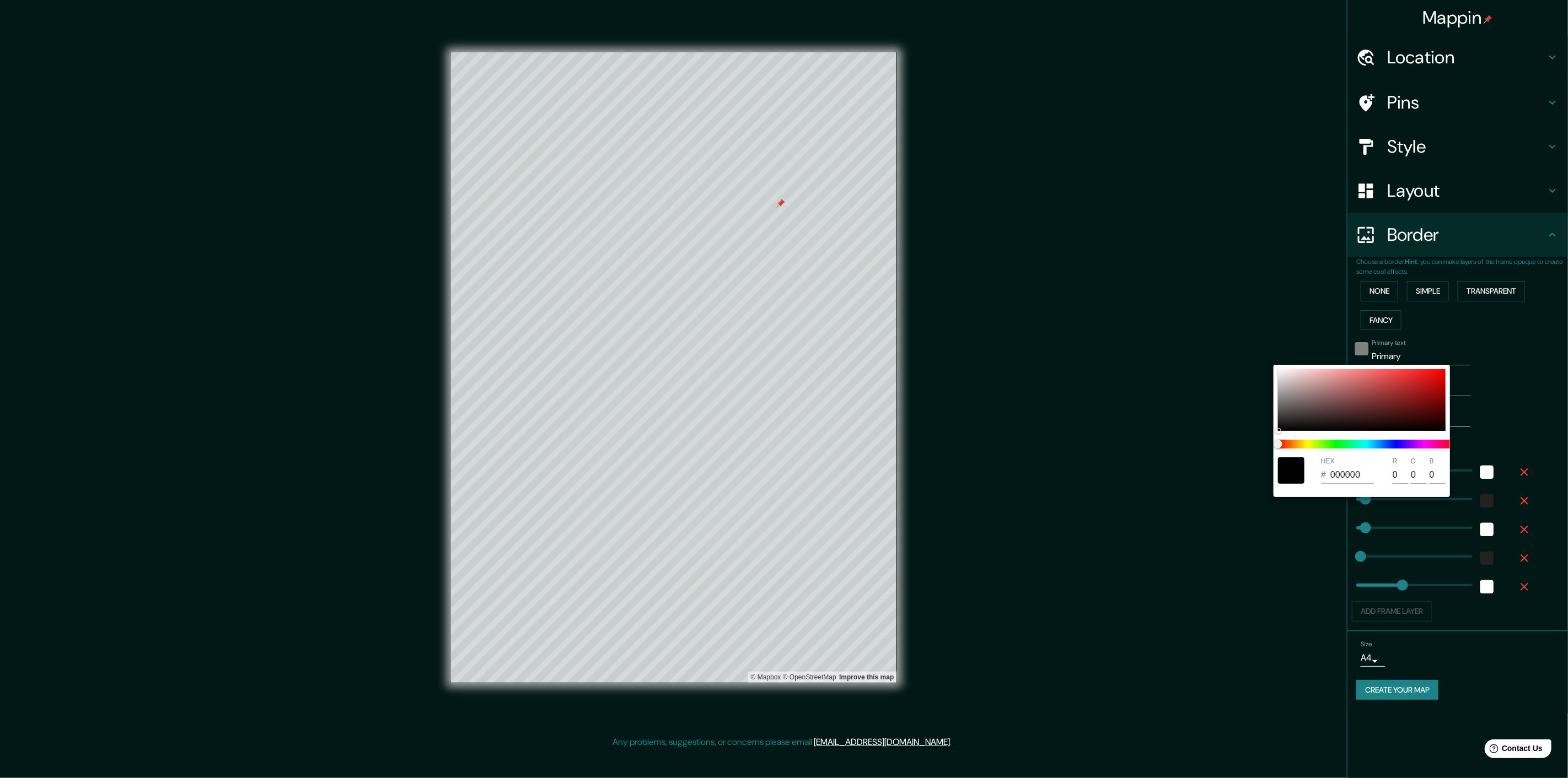
click at [1362, 348] on div at bounding box center [784, 389] width 1568 height 778
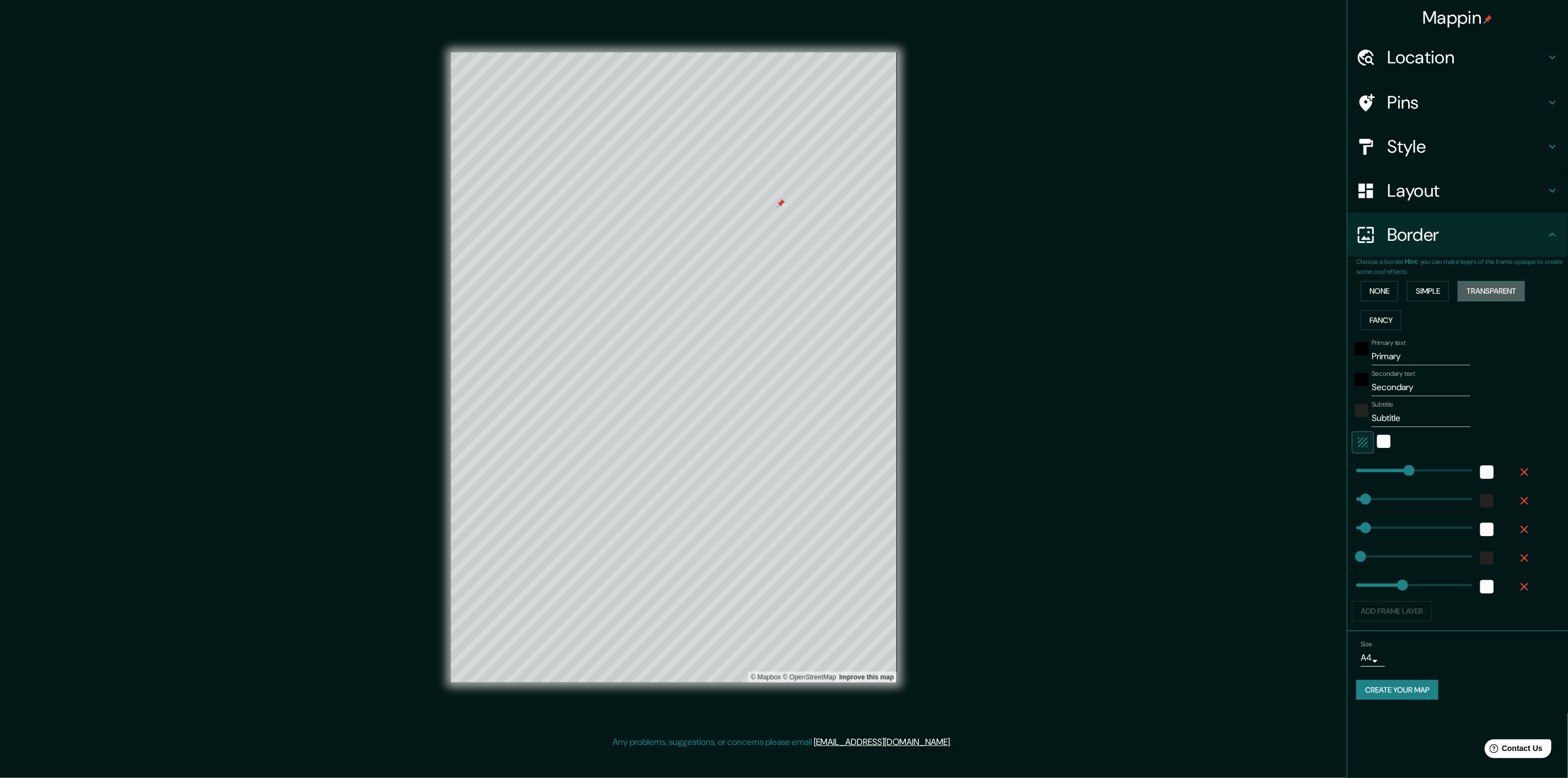
click at [1411, 282] on button "Transparent" at bounding box center [1491, 291] width 68 height 20
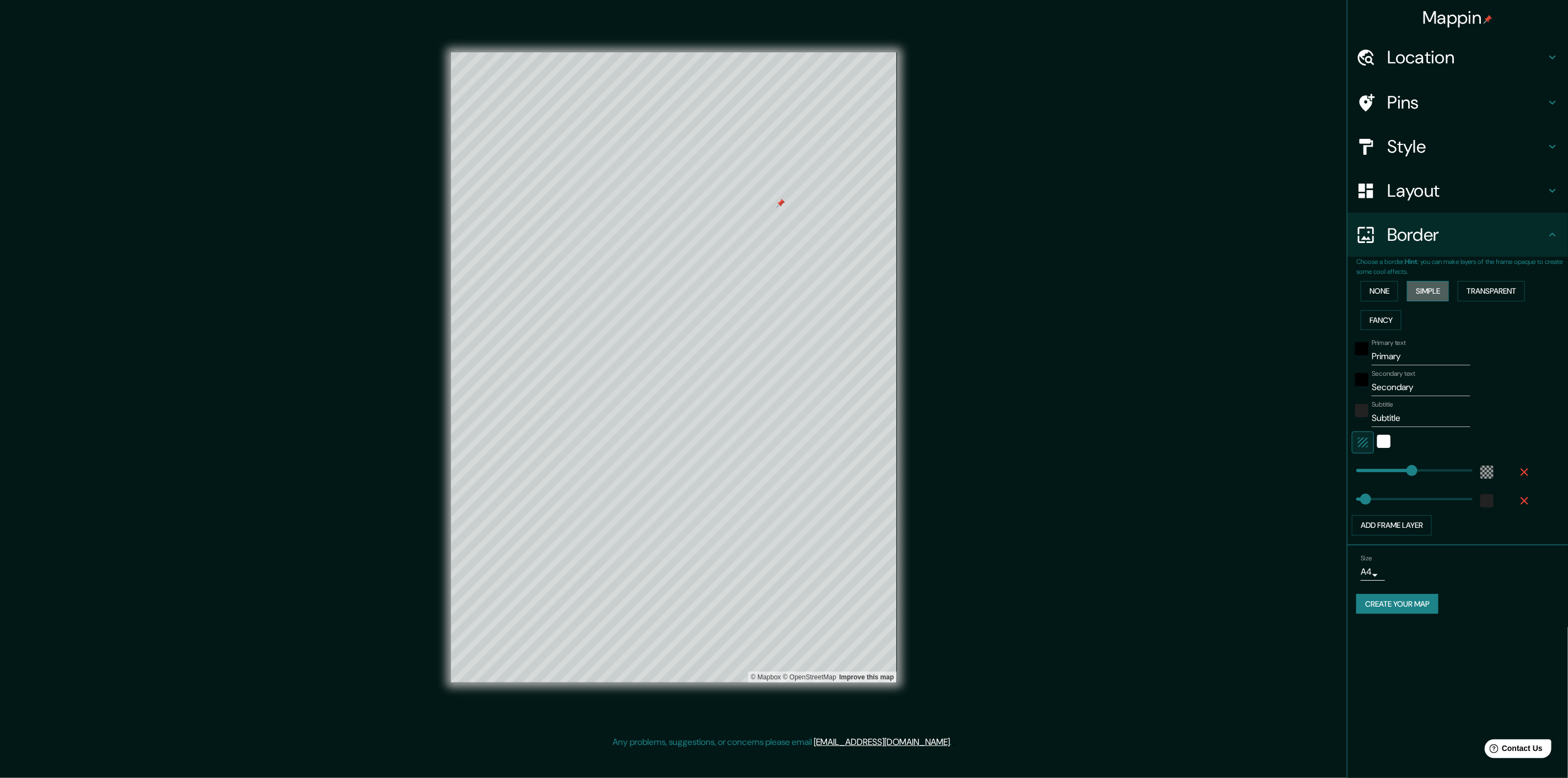
click at [1411, 295] on button "Simple" at bounding box center [1427, 291] width 42 height 20
click at [1377, 298] on button "None" at bounding box center [1379, 291] width 37 height 20
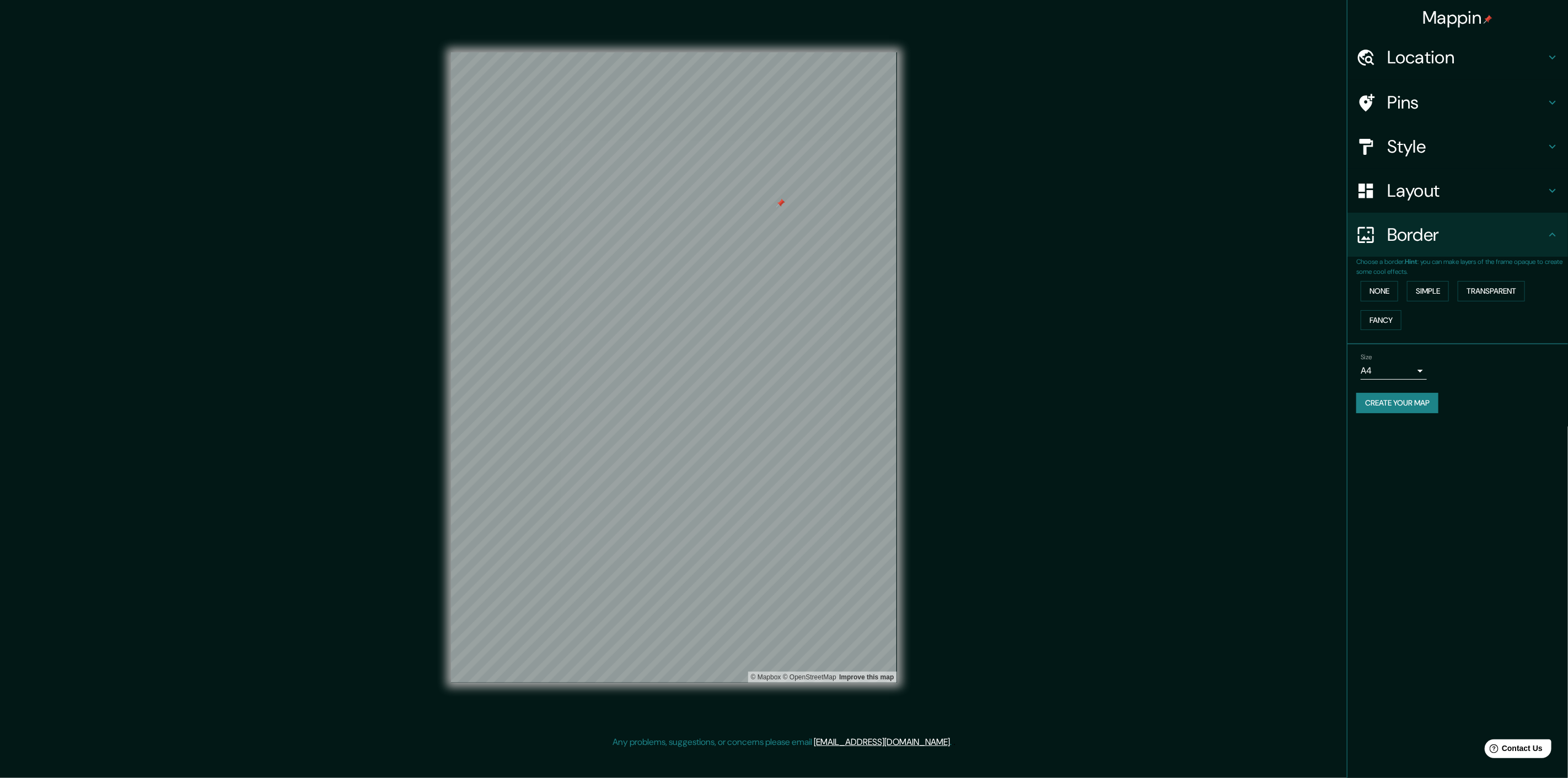
click at [1411, 144] on h4 "Style" at bounding box center [1466, 146] width 158 height 22
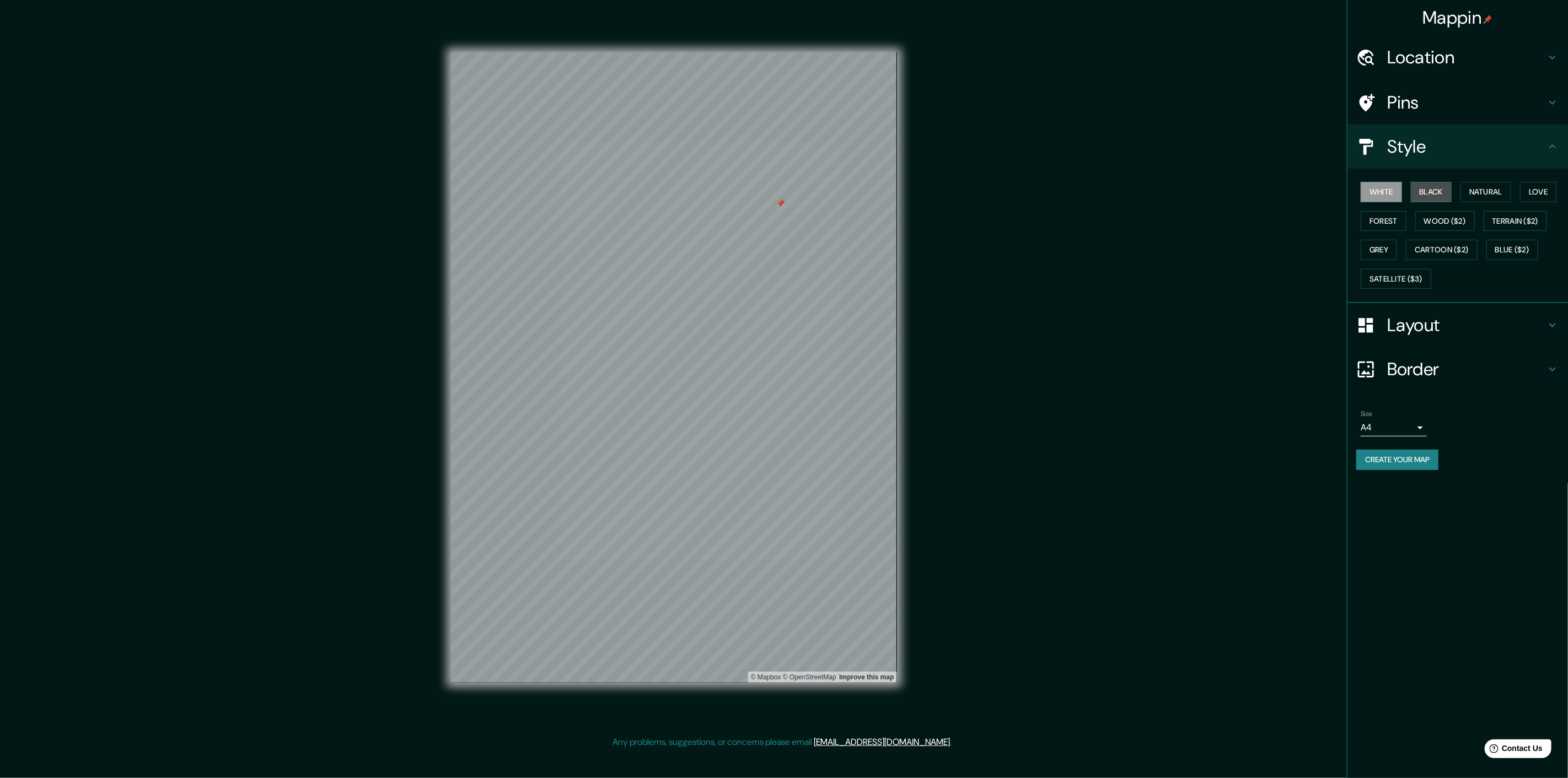
click at [1411, 195] on button "Black" at bounding box center [1432, 191] width 41 height 20
click at [1411, 193] on button "Natural" at bounding box center [1486, 191] width 51 height 20
click at [1411, 193] on button "Love" at bounding box center [1538, 191] width 37 height 20
click at [1390, 227] on button "Forest" at bounding box center [1383, 221] width 45 height 20
click at [1411, 223] on button "Wood ($2)" at bounding box center [1445, 221] width 60 height 20
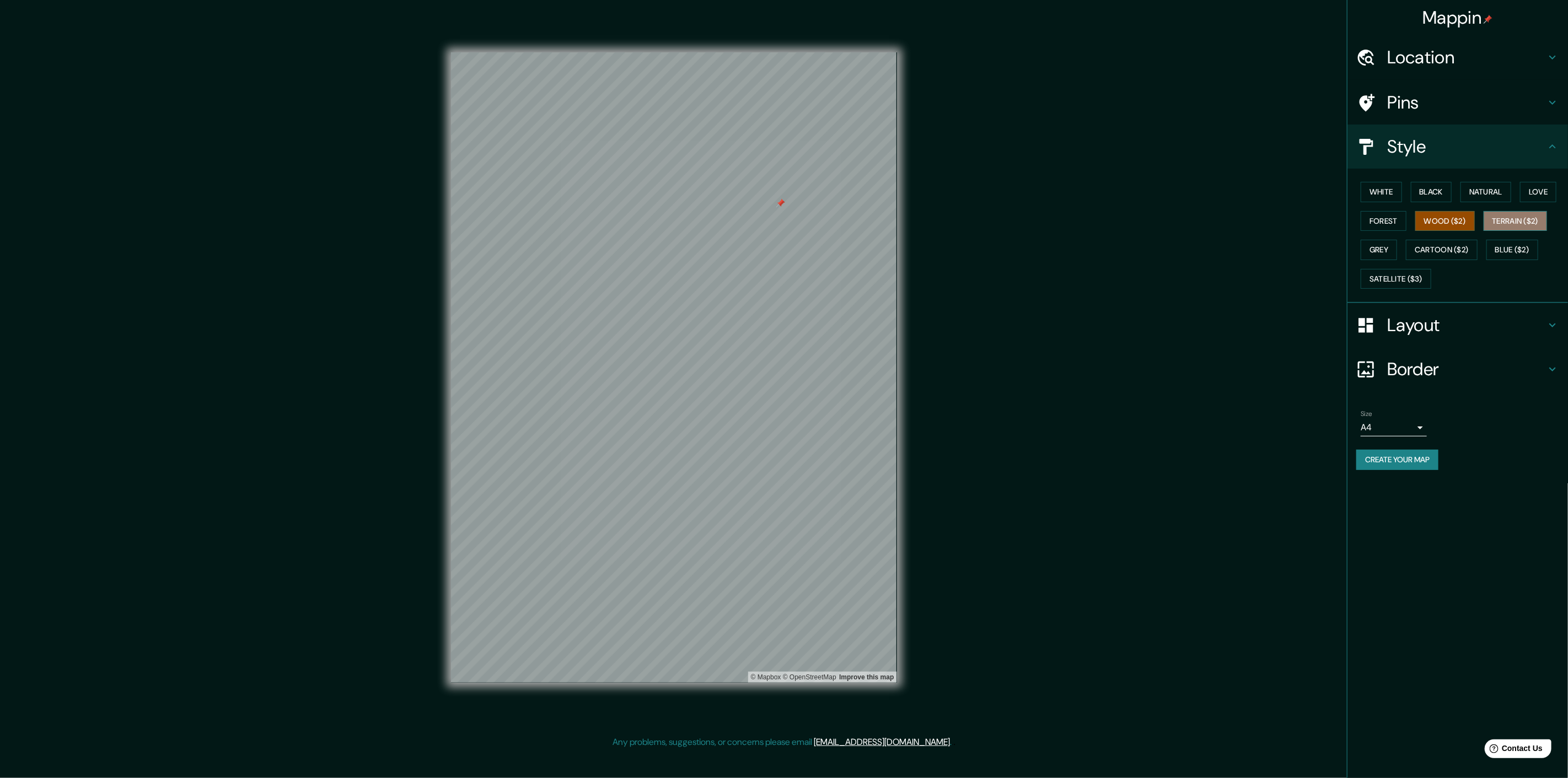
click at [1411, 222] on button "Terrain ($2)" at bounding box center [1516, 221] width 64 height 20
click at [1401, 281] on button "Satellite ($3)" at bounding box center [1395, 279] width 70 height 20
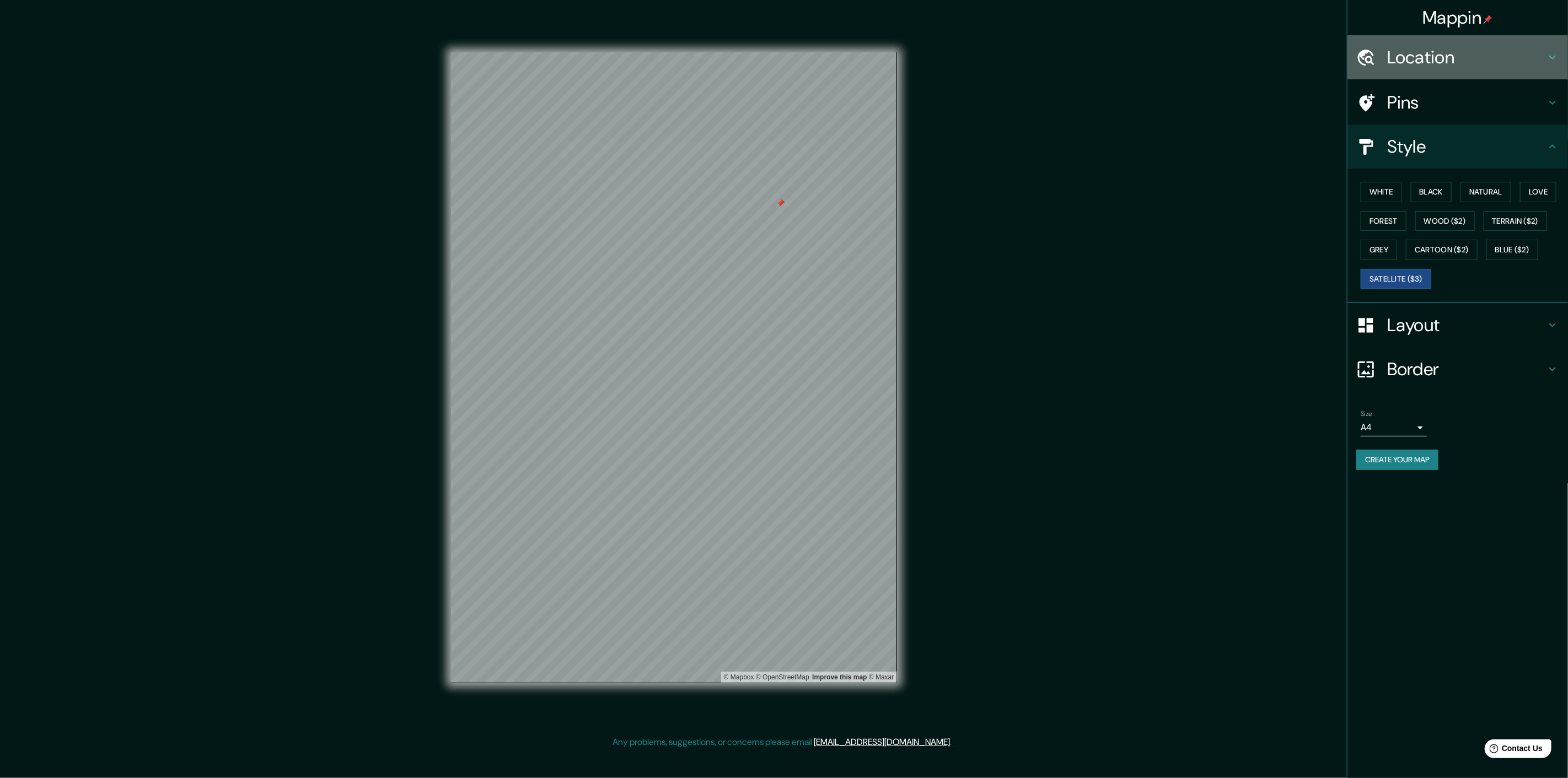
click at [1411, 48] on h4 "Location" at bounding box center [1466, 57] width 158 height 22
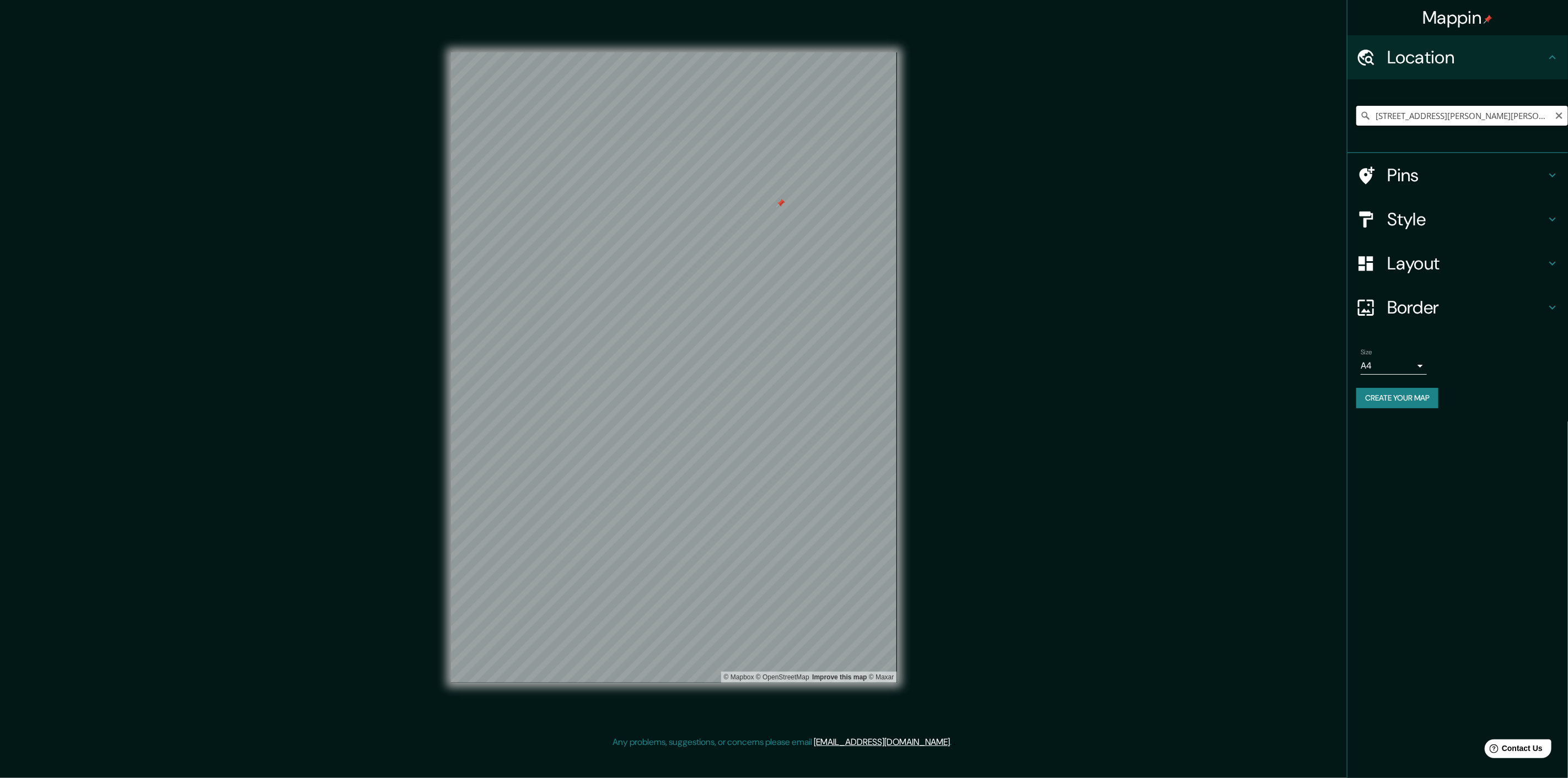
click at [1411, 117] on input "[STREET_ADDRESS][PERSON_NAME][PERSON_NAME][US_STATE]" at bounding box center [1462, 116] width 212 height 20
click at [1411, 116] on input "[STREET_ADDRESS][PERSON_NAME][PERSON_NAME][US_STATE]" at bounding box center [1462, 116] width 212 height 20
click at [1411, 306] on h4 "Border" at bounding box center [1466, 307] width 158 height 22
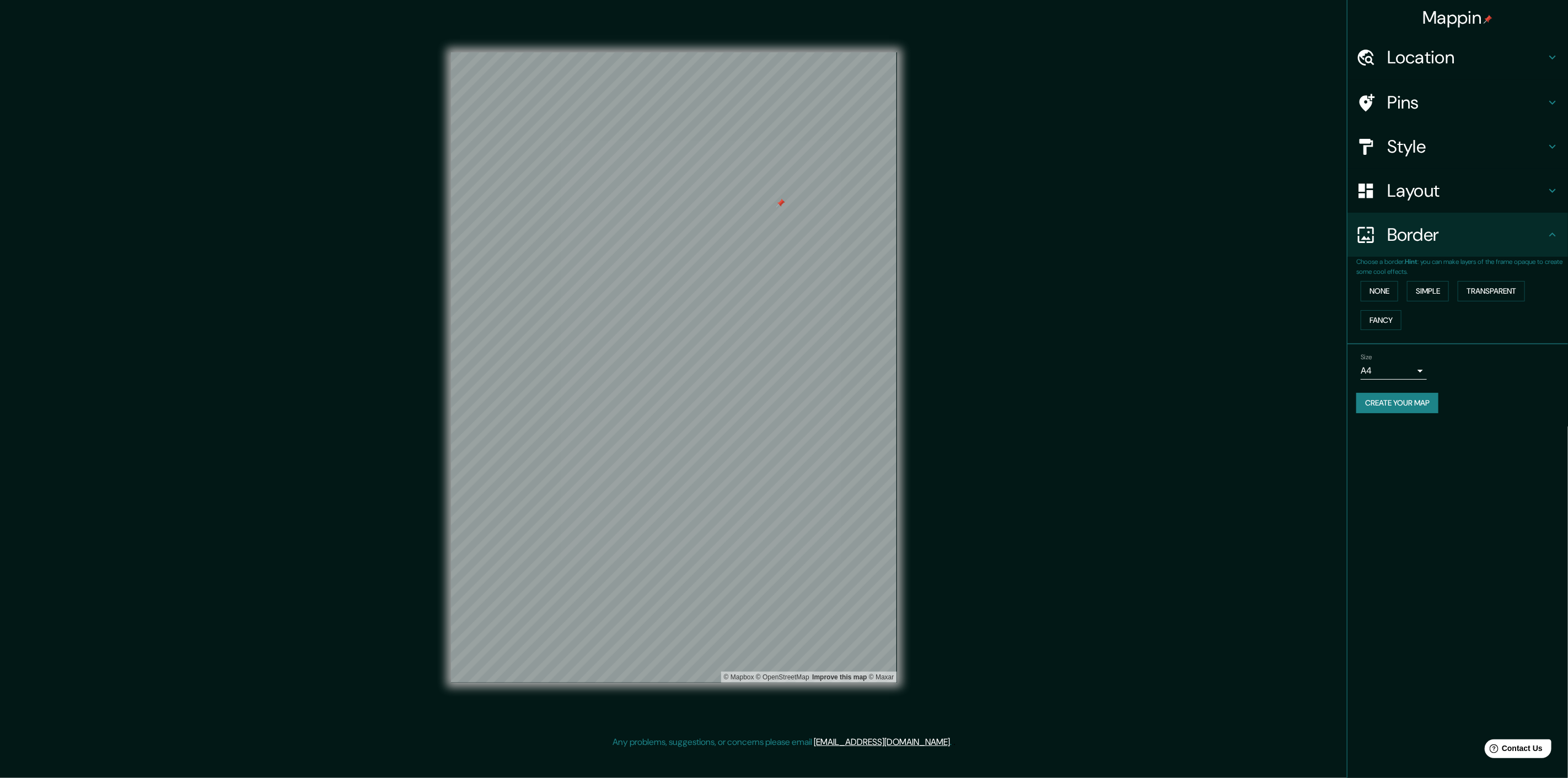
click at [1411, 202] on div "Layout" at bounding box center [1458, 191] width 221 height 45
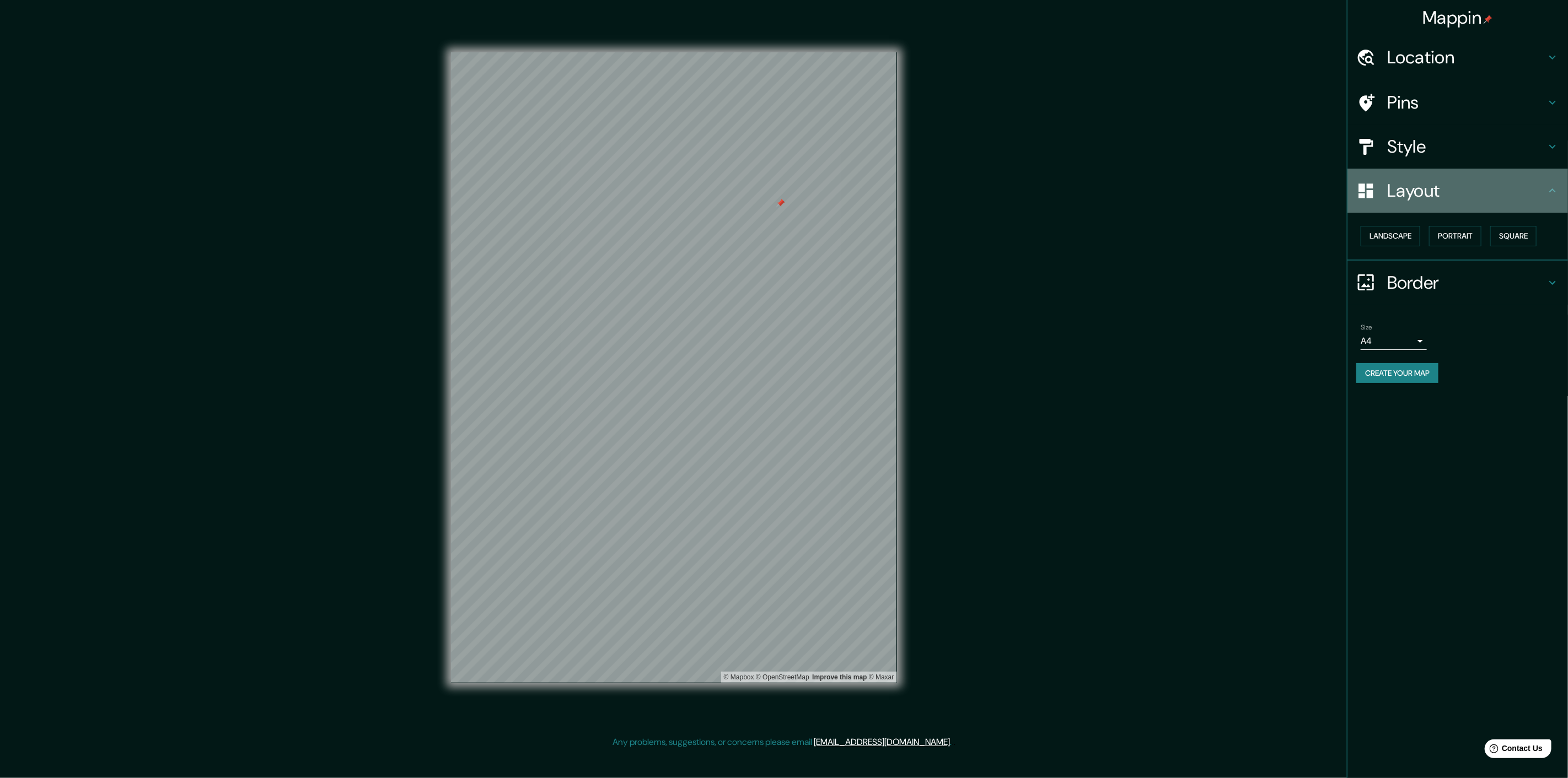
click at [1411, 189] on h4 "Layout" at bounding box center [1466, 190] width 158 height 22
click at [1411, 154] on h4 "Style" at bounding box center [1466, 146] width 158 height 22
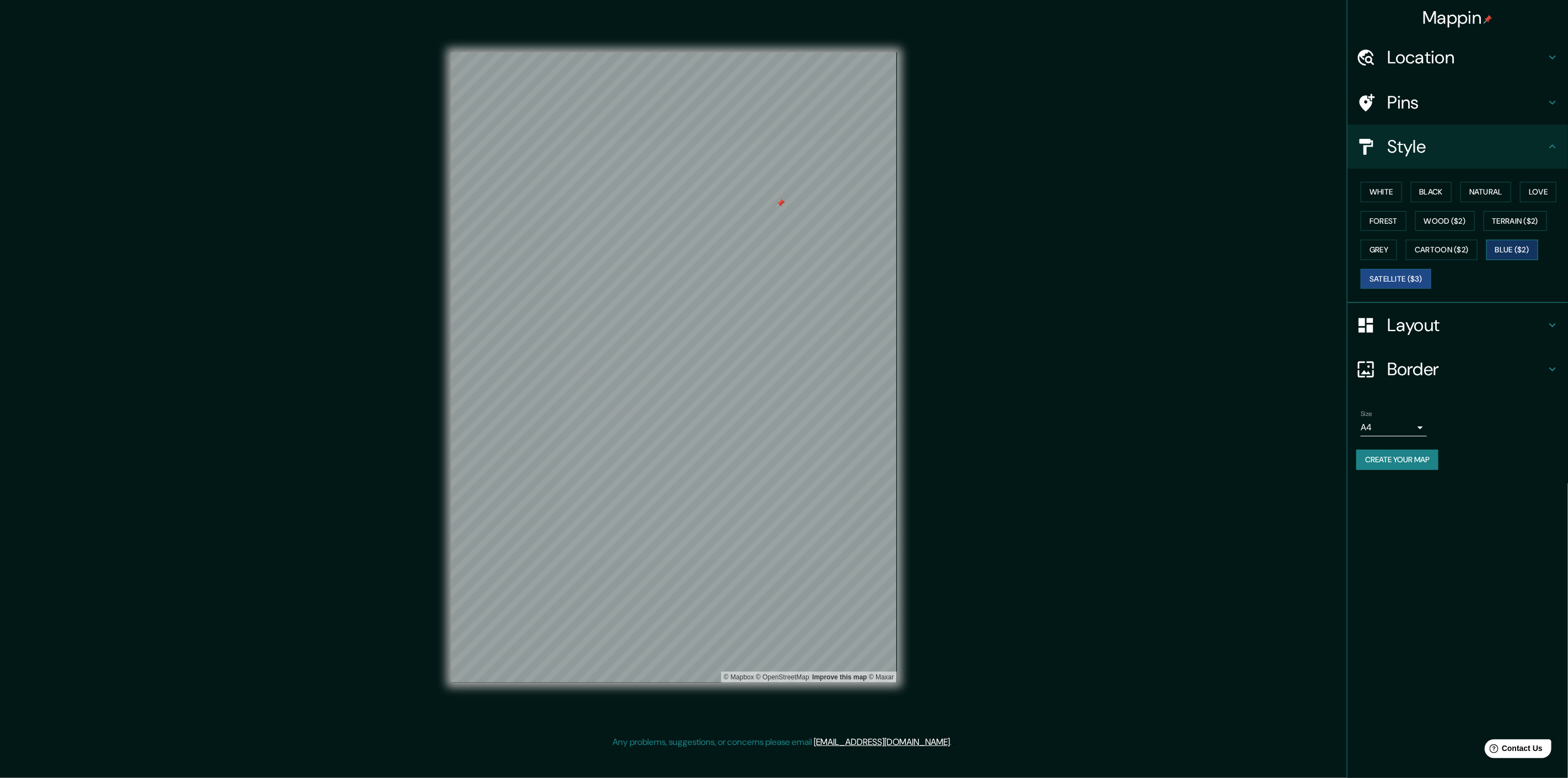
click at [1411, 245] on button "Blue ($2)" at bounding box center [1513, 249] width 52 height 20
click at [1411, 250] on button "Cartoon ($2)" at bounding box center [1442, 249] width 72 height 20
click at [1393, 248] on button "Grey" at bounding box center [1378, 249] width 37 height 20
